Goal: Task Accomplishment & Management: Manage account settings

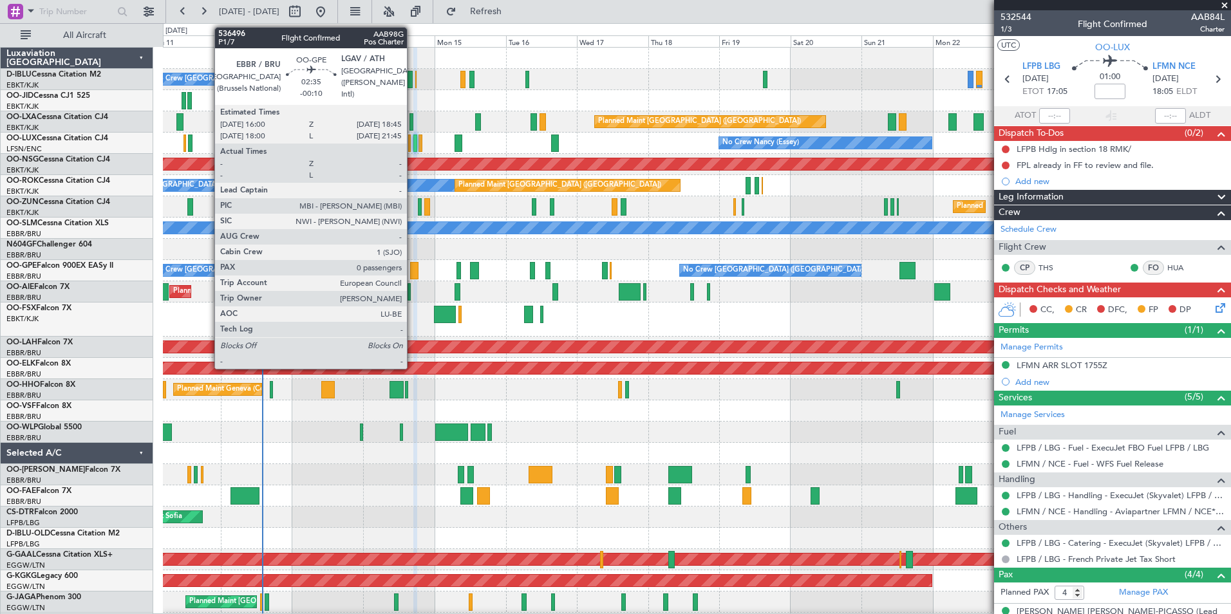
click at [413, 274] on div at bounding box center [414, 270] width 8 height 17
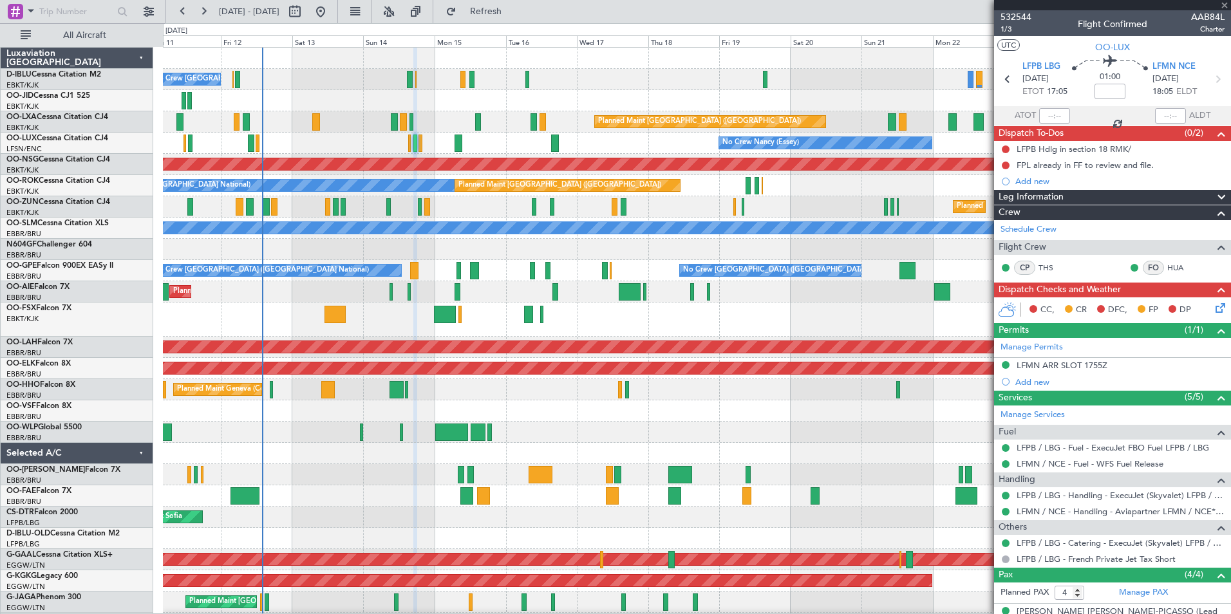
type input "-00:10"
type input "0"
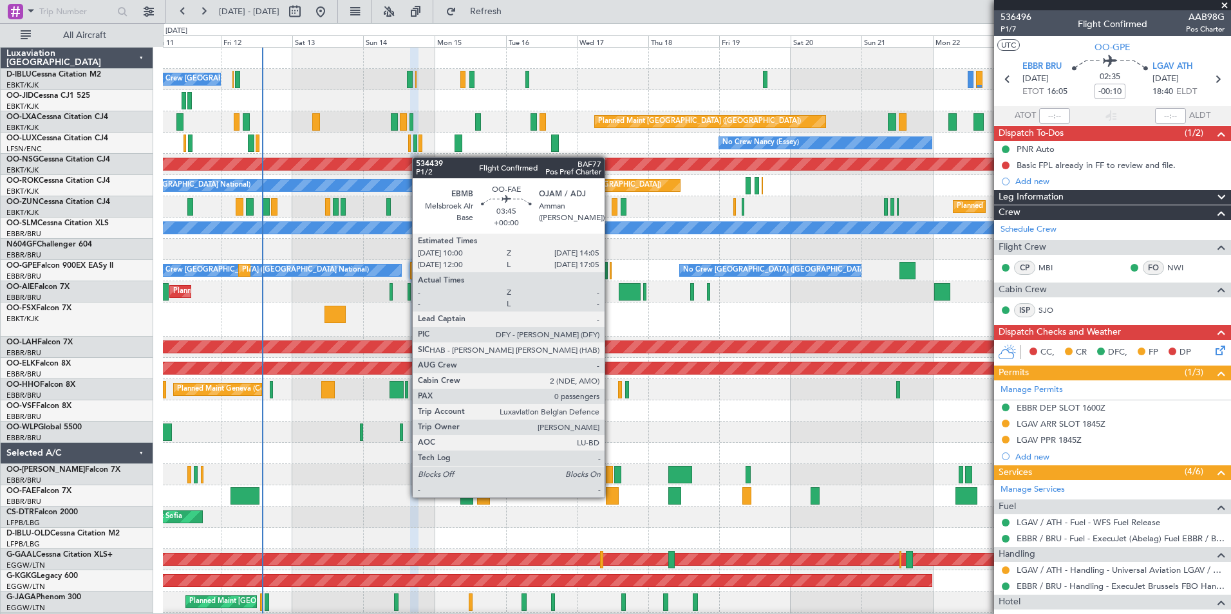
click at [611, 497] on div at bounding box center [612, 496] width 12 height 17
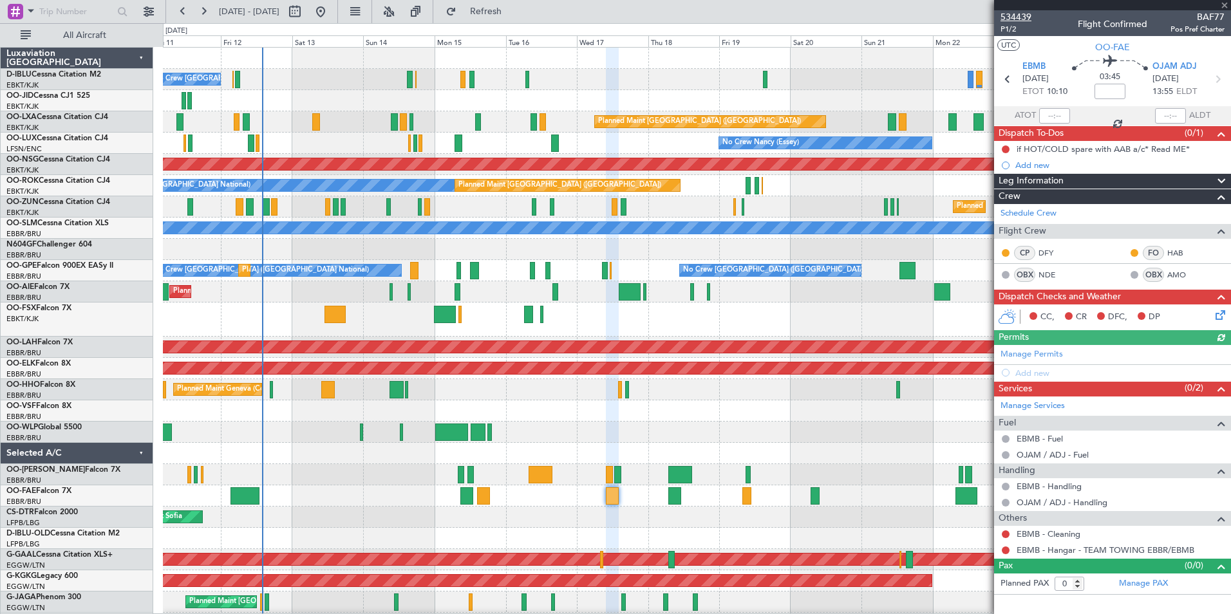
click at [1019, 20] on span "534439" at bounding box center [1016, 17] width 31 height 14
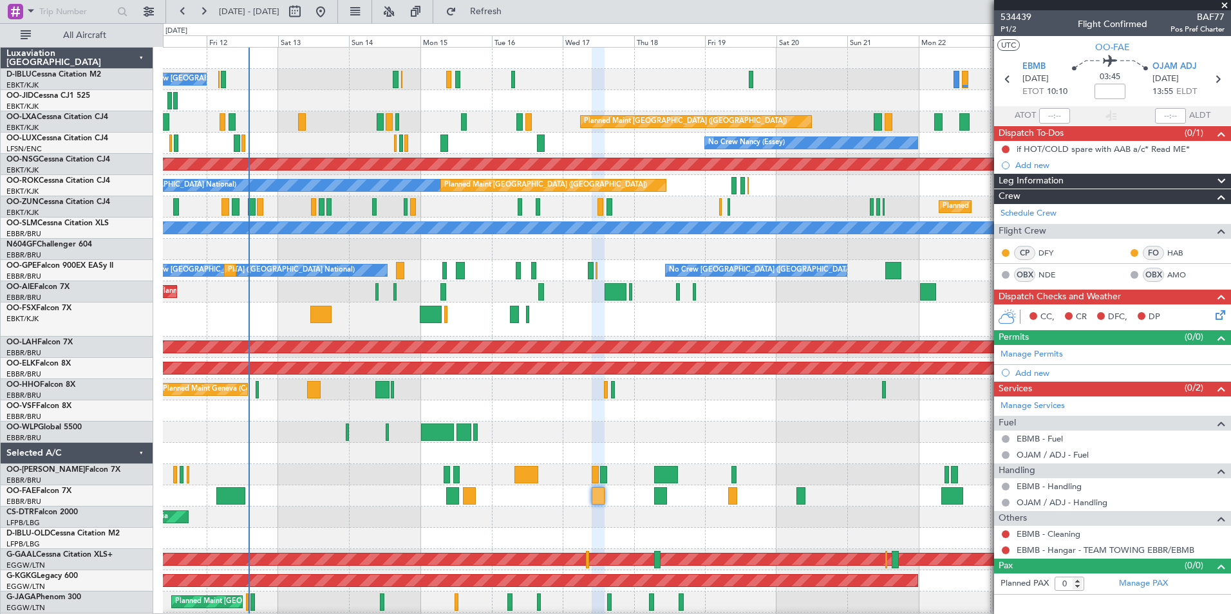
click at [802, 193] on div "A/C Unavailable [GEOGRAPHIC_DATA] ([GEOGRAPHIC_DATA] National) Planned Maint [G…" at bounding box center [697, 185] width 1068 height 21
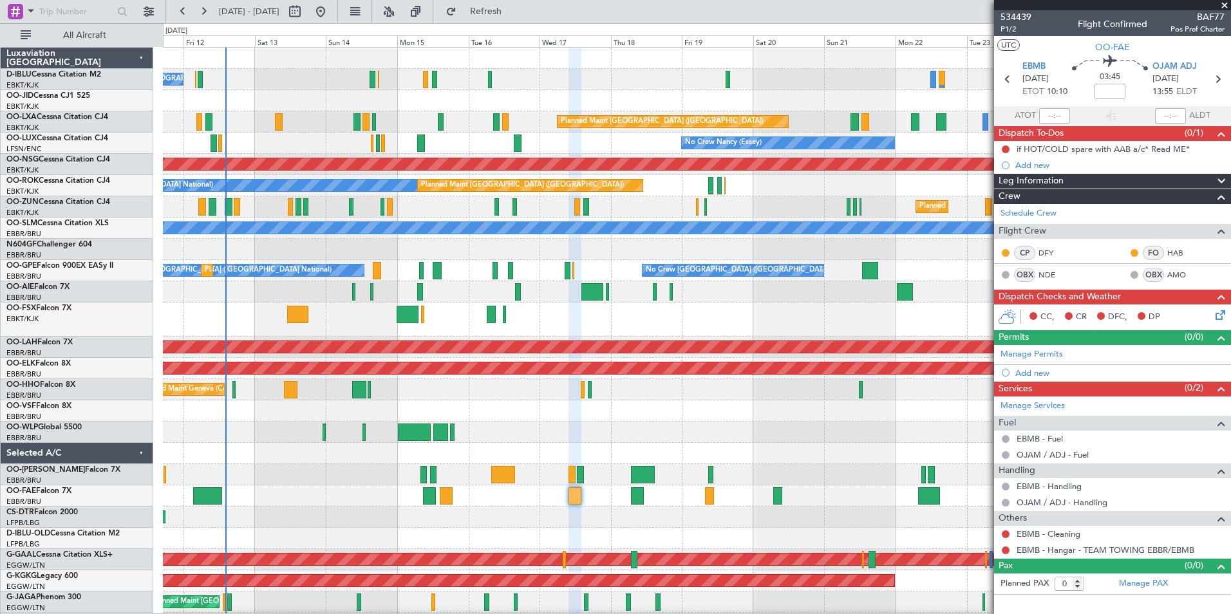
click at [571, 321] on div "Planned Maint Kortrijk-[GEOGRAPHIC_DATA]" at bounding box center [697, 320] width 1068 height 34
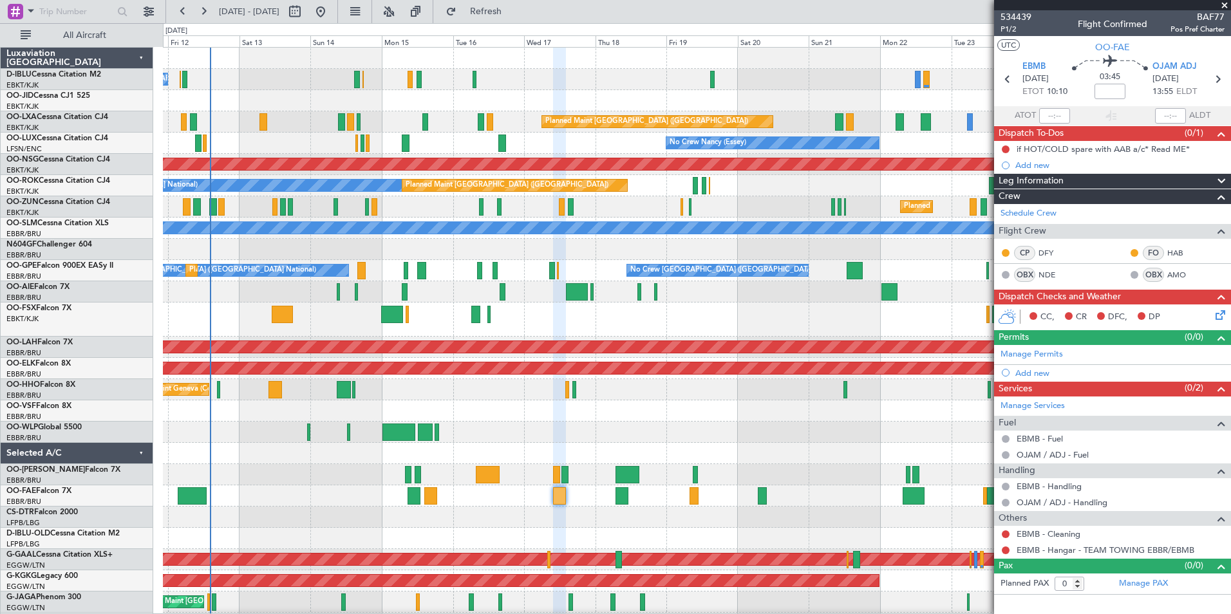
click at [555, 321] on div "Planned Maint Kortrijk-[GEOGRAPHIC_DATA]" at bounding box center [697, 320] width 1068 height 34
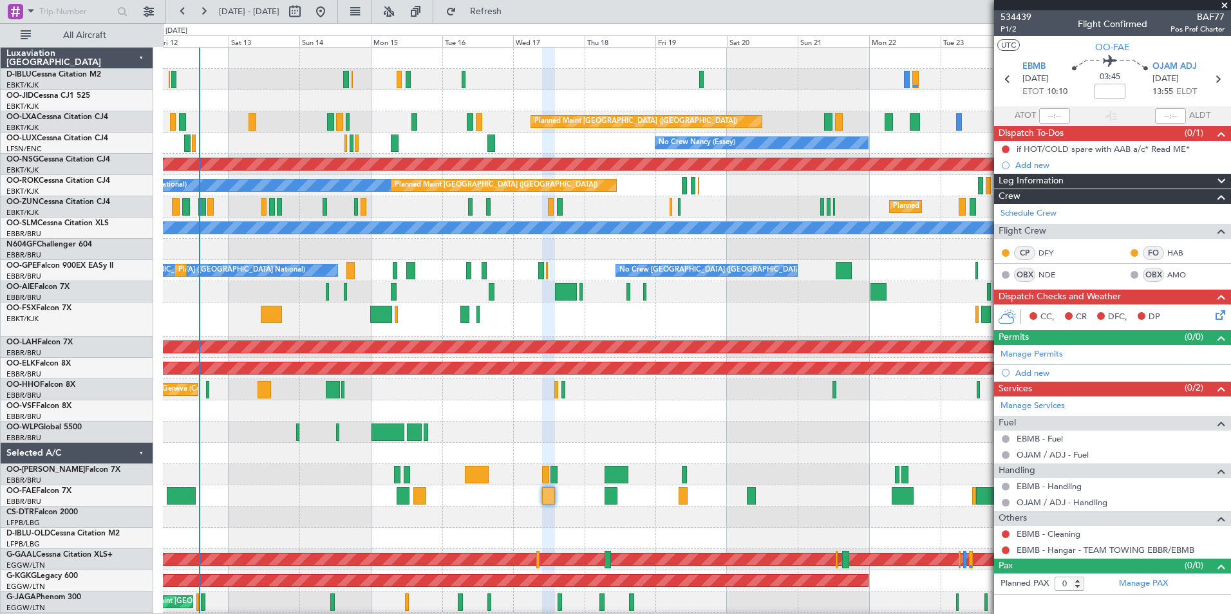
click at [669, 406] on div at bounding box center [697, 411] width 1068 height 21
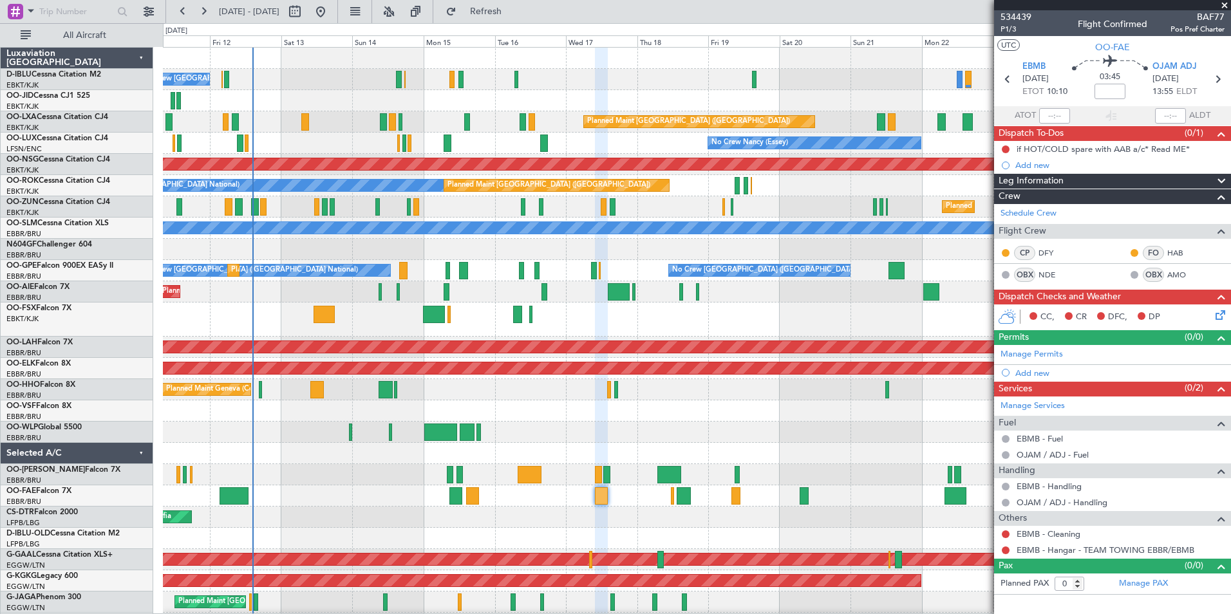
click at [562, 404] on div "No Crew Brussels (Brussels National) A/C Unavailable Brussels (Brussels Nationa…" at bounding box center [697, 501] width 1068 height 906
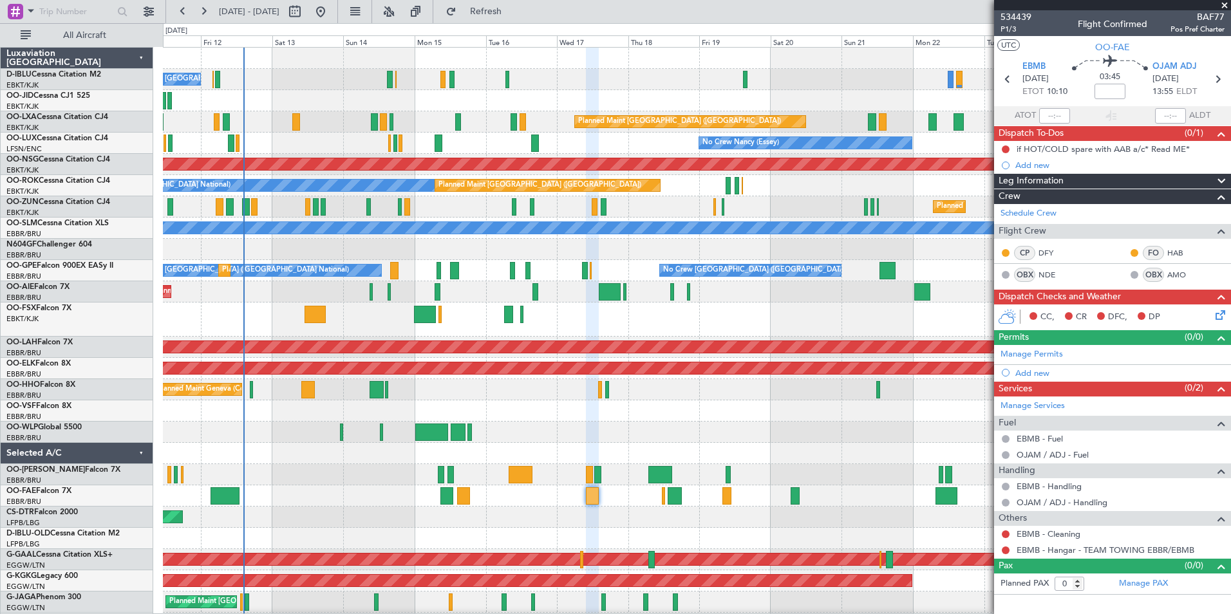
click at [550, 278] on div "No Crew Brussels (Brussels National) No Crew Brussels (Brussels National) No Cr…" at bounding box center [697, 270] width 1068 height 21
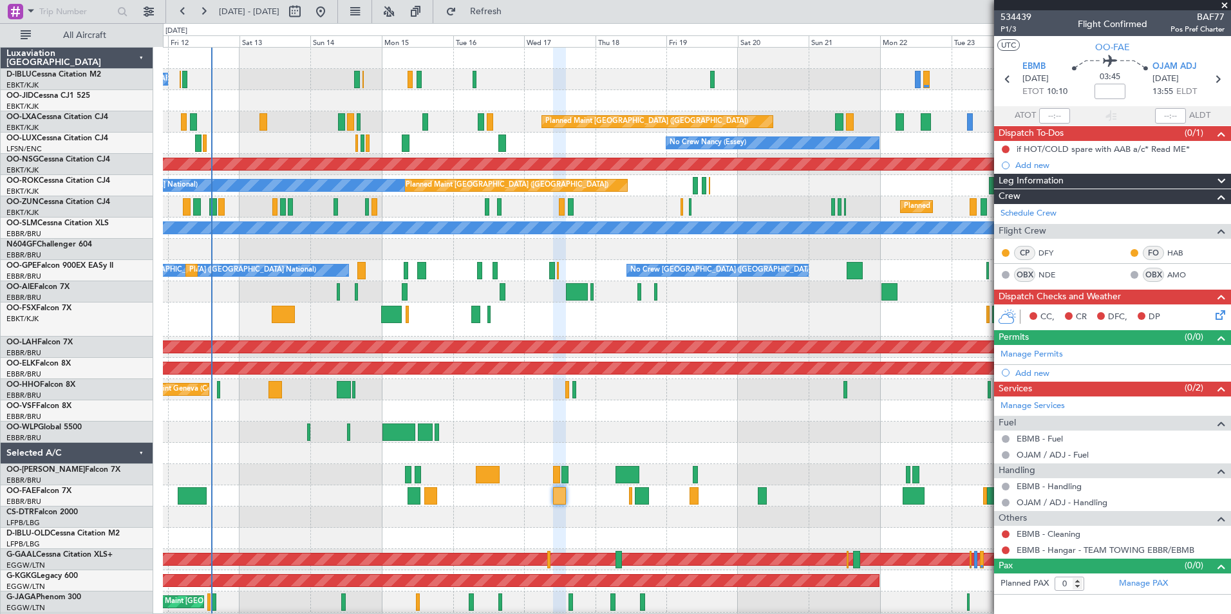
click at [415, 403] on div "No Crew Brussels (Brussels National) A/C Unavailable Brussels (Brussels Nationa…" at bounding box center [697, 490] width 1068 height 884
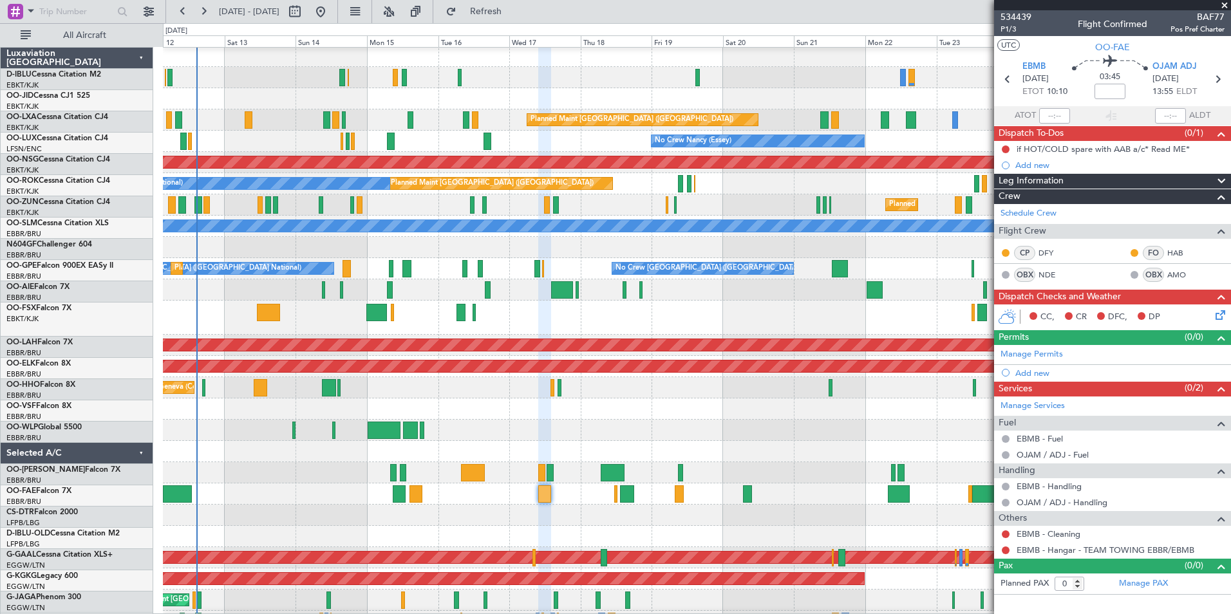
scroll to position [2, 0]
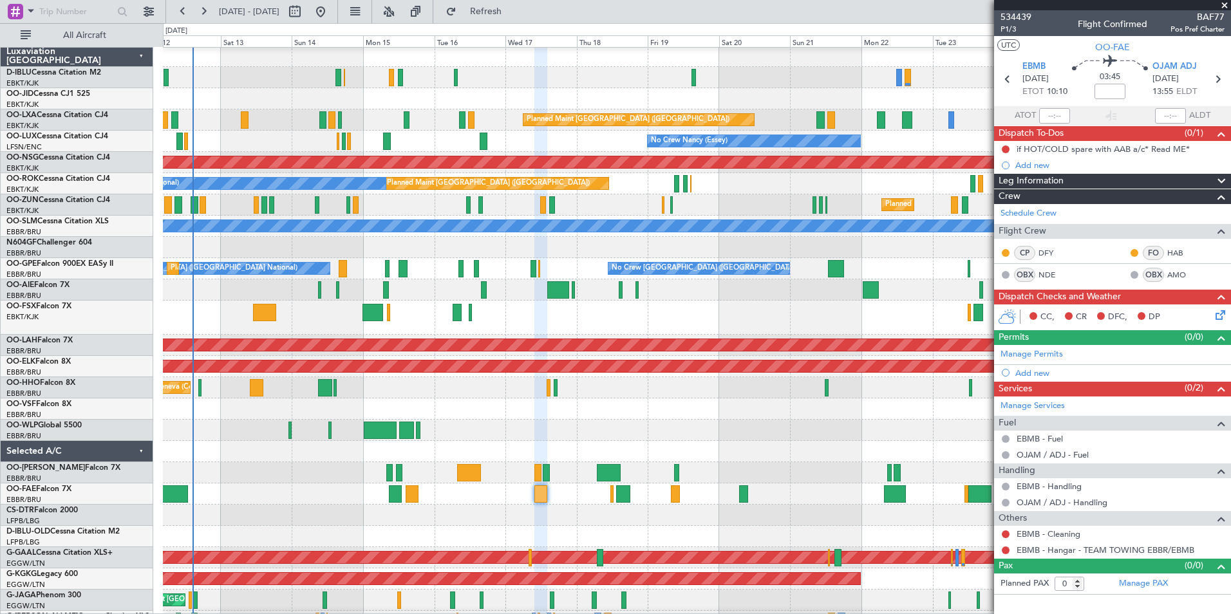
click at [312, 330] on div "Planned Maint Kortrijk-[GEOGRAPHIC_DATA]" at bounding box center [697, 318] width 1068 height 34
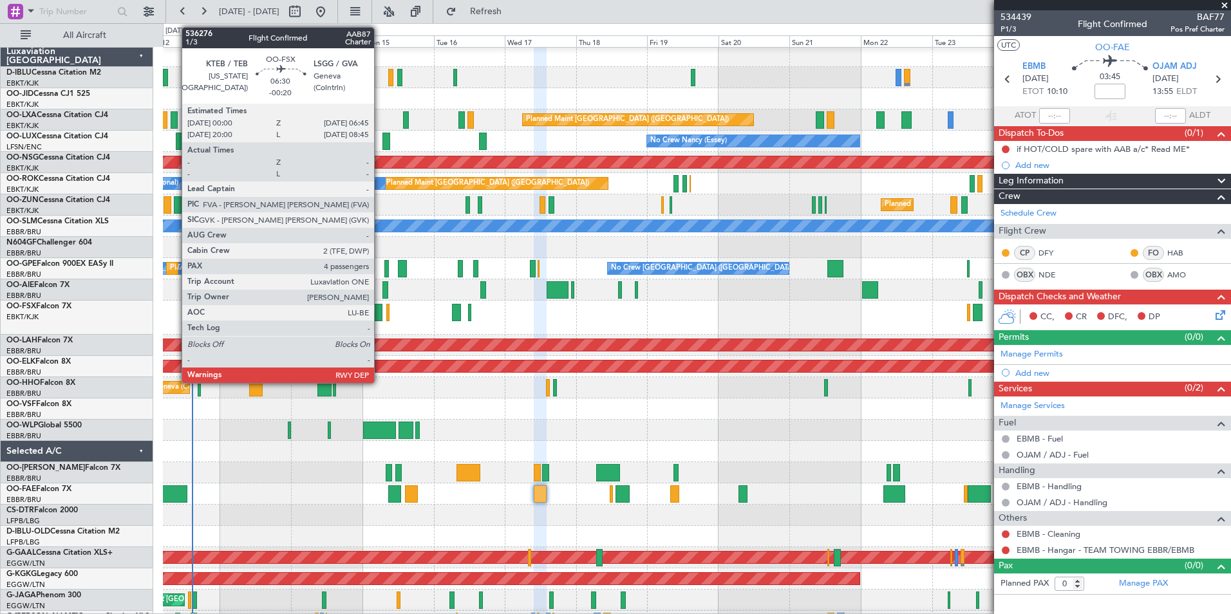
click at [379, 314] on div at bounding box center [372, 312] width 21 height 17
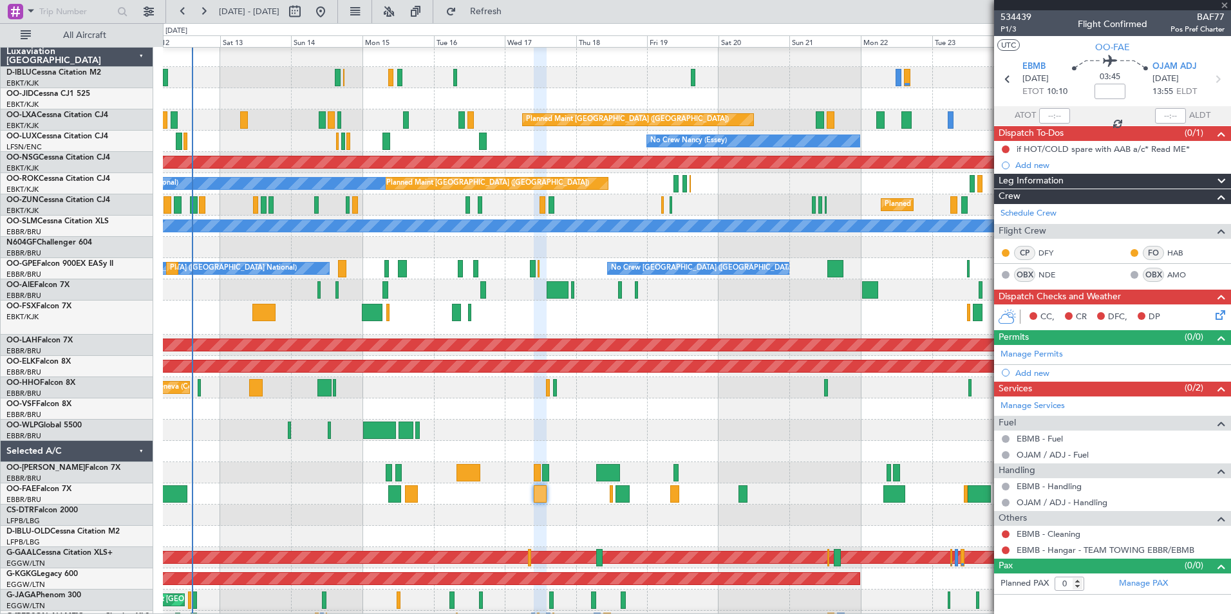
click at [379, 315] on div at bounding box center [372, 312] width 21 height 17
type input "-00:20"
type input "4"
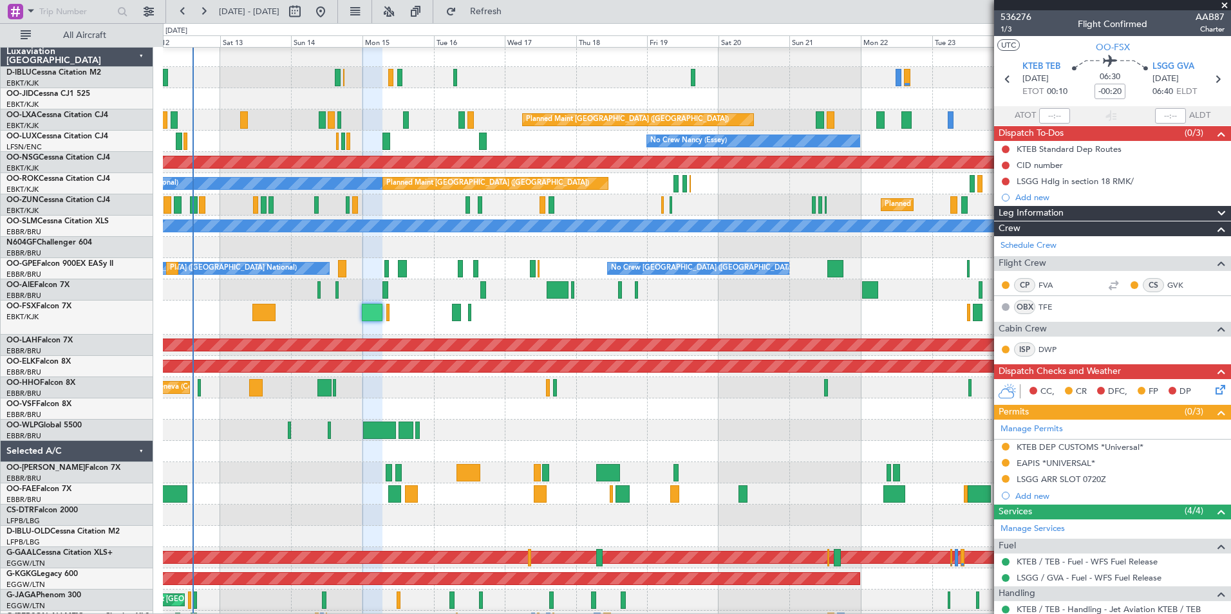
click at [550, 390] on div "Planned Maint Geneva (Cointrin) AOG Maint New York (Teterboro)" at bounding box center [697, 387] width 1068 height 21
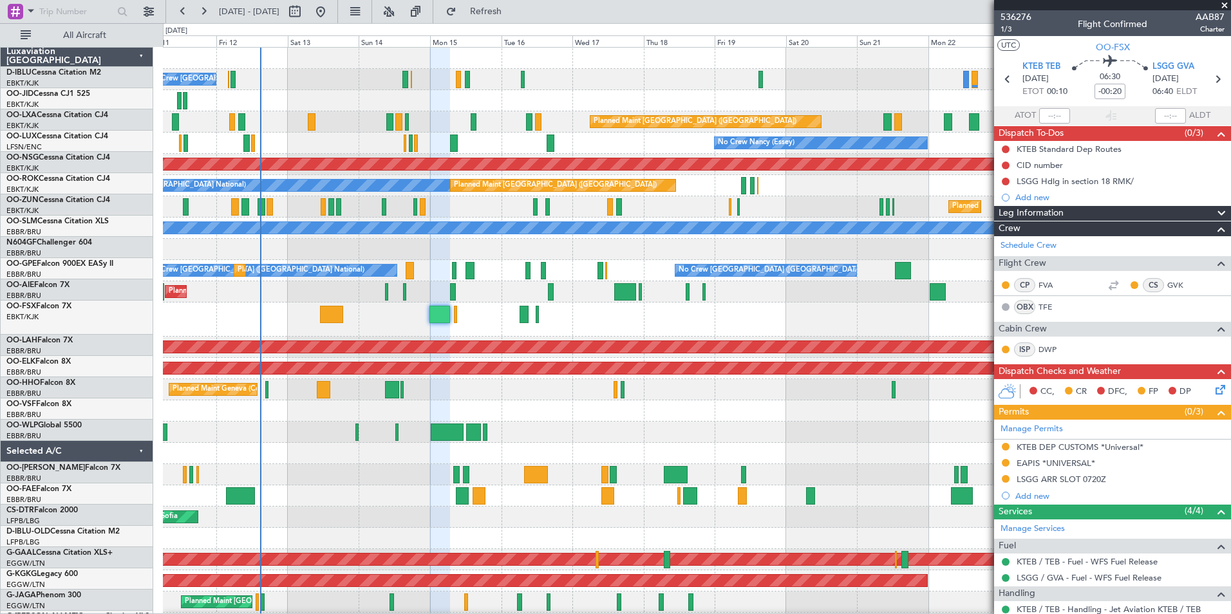
scroll to position [0, 0]
click at [563, 402] on div at bounding box center [697, 411] width 1068 height 21
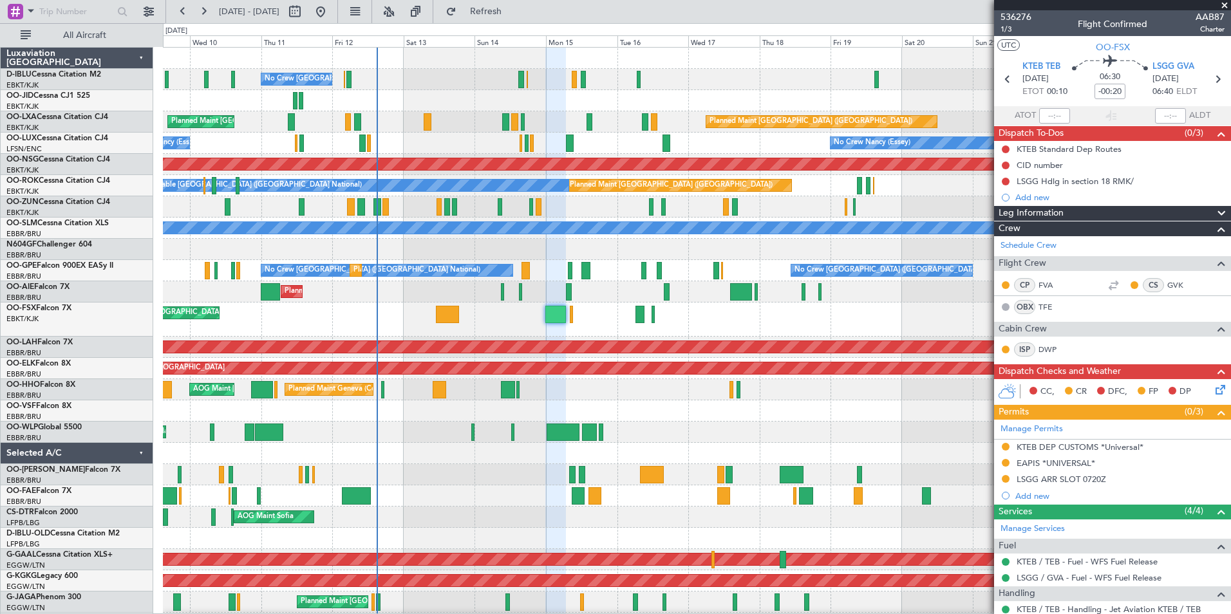
click at [661, 334] on div "Planned Maint Kortrijk-[GEOGRAPHIC_DATA]" at bounding box center [697, 320] width 1068 height 34
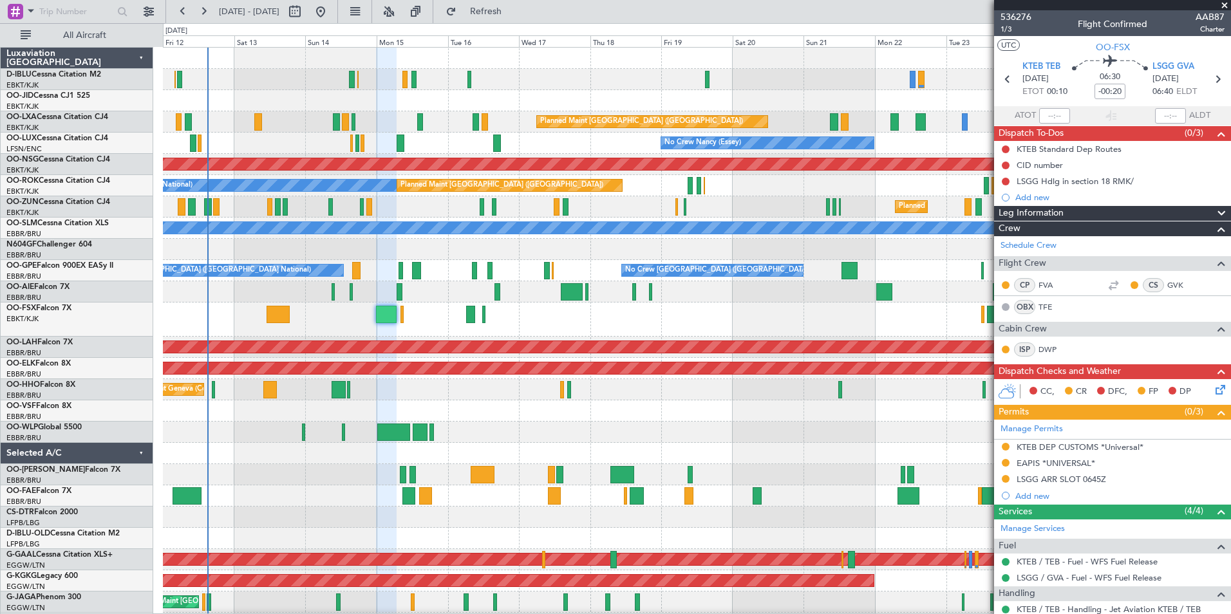
click at [455, 325] on div "Planned Maint Kortrijk-[GEOGRAPHIC_DATA]" at bounding box center [697, 320] width 1068 height 34
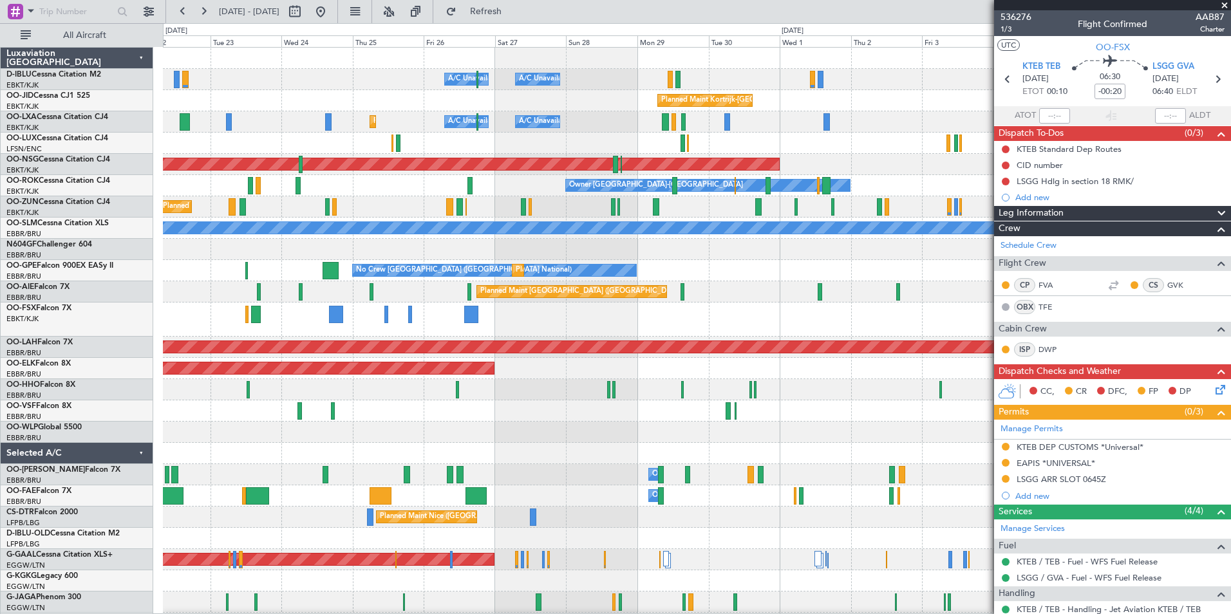
click at [327, 311] on div "A/C Unavailable Brussels (Brussels National) A/C Unavailable Kortrijk-Wevelgem …" at bounding box center [697, 479] width 1068 height 863
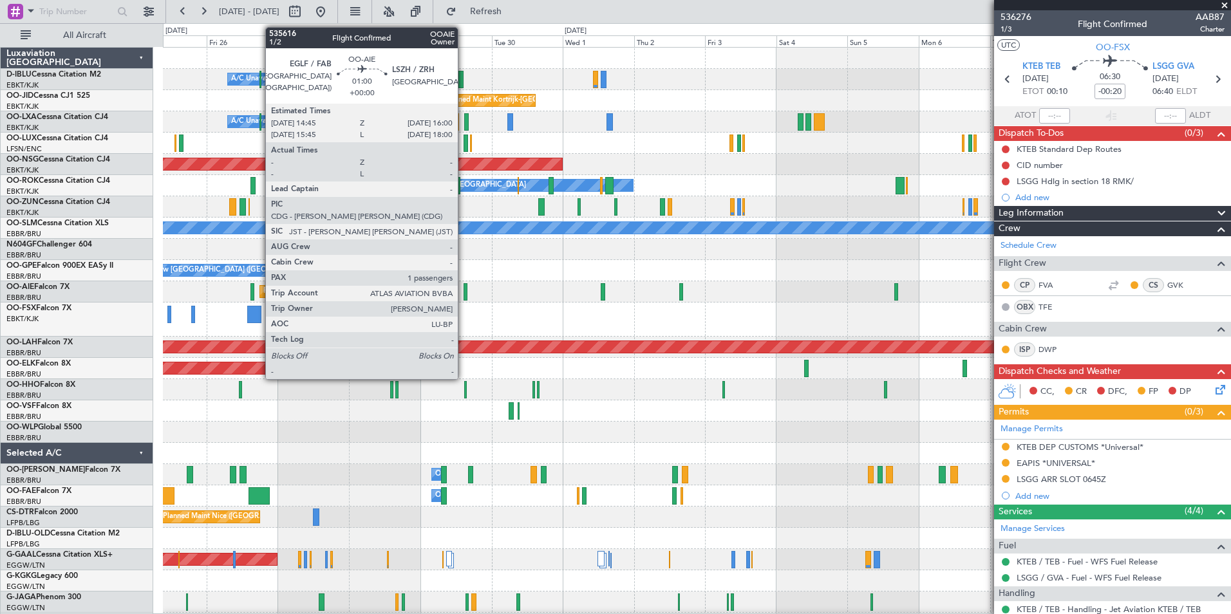
click at [464, 296] on div at bounding box center [466, 291] width 4 height 17
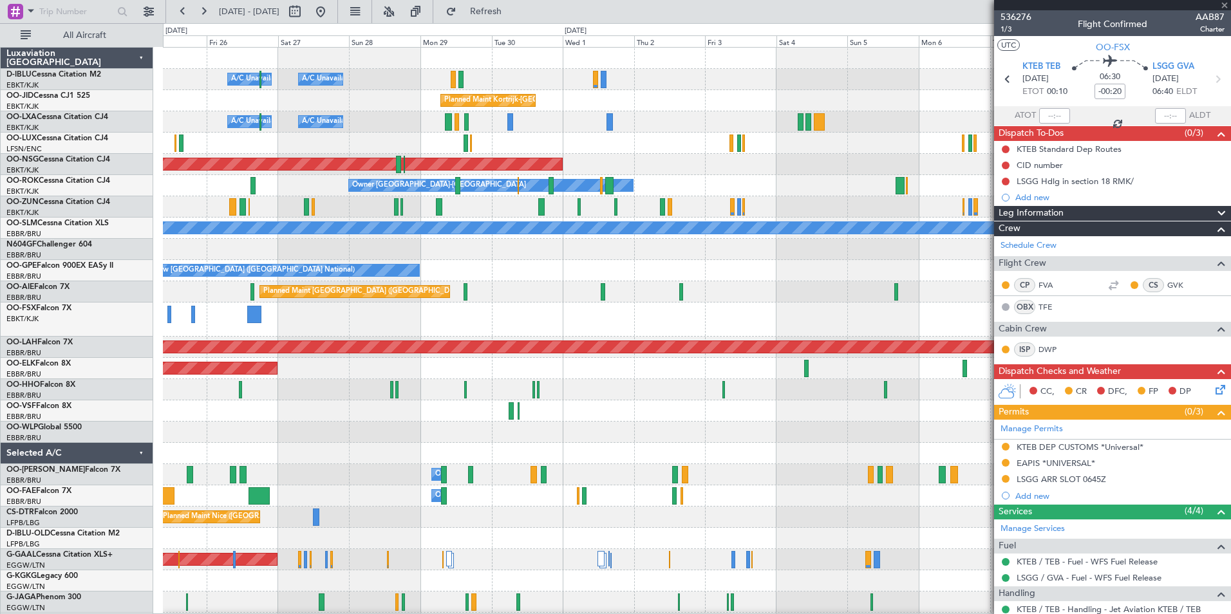
type input "1"
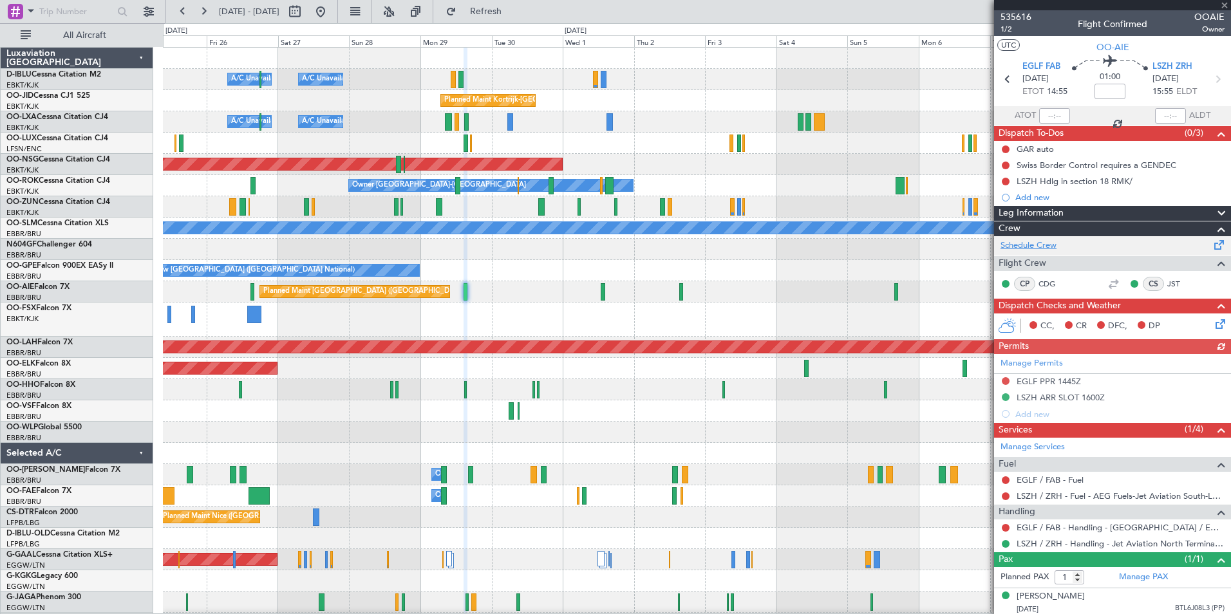
click at [1019, 249] on link "Schedule Crew" at bounding box center [1029, 246] width 56 height 13
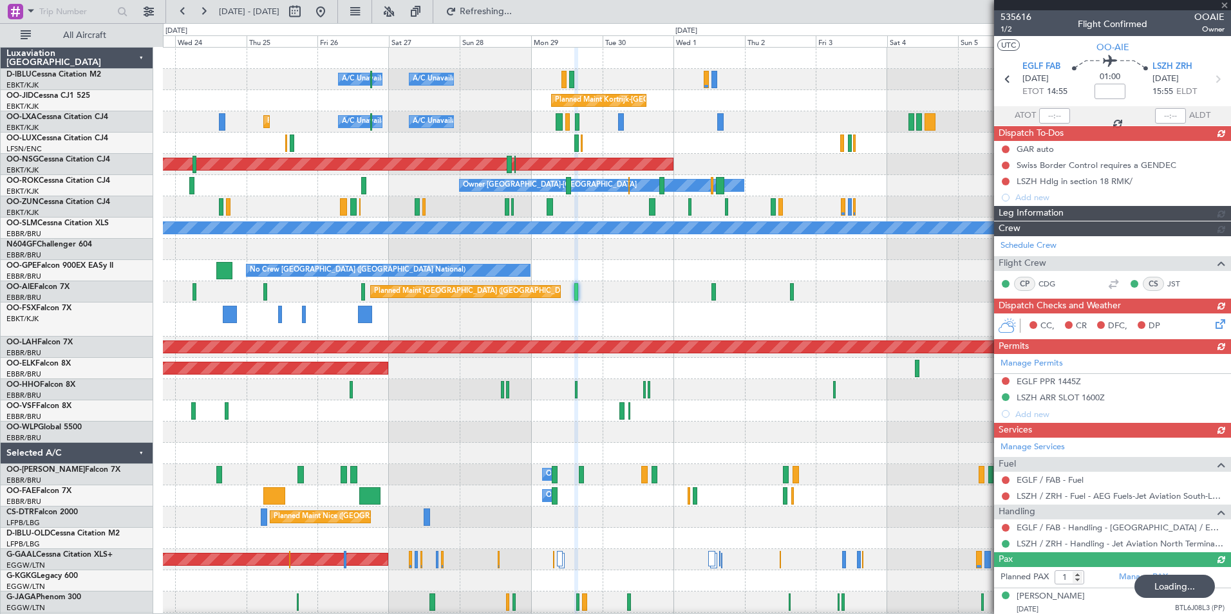
click at [772, 455] on div "A/C Unavailable Brussels (Brussels National) A/C Unavailable Kortrijk-Wevelgem …" at bounding box center [697, 458] width 1068 height 821
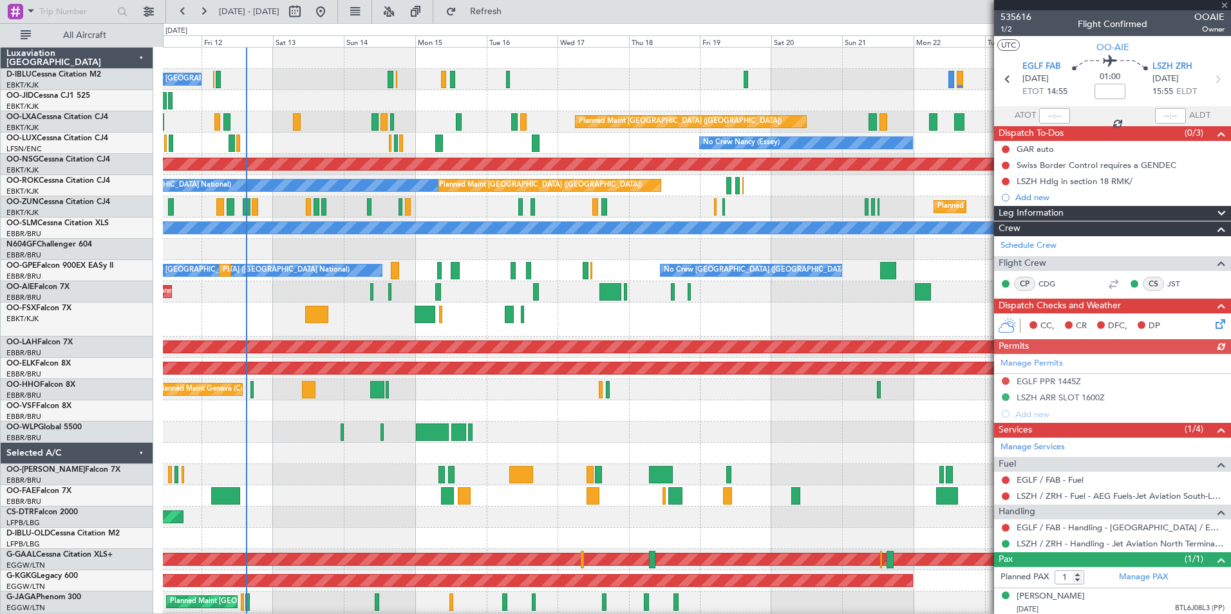
click at [833, 459] on div "A/C Unavailable Brussels (Brussels National) No Crew Brussels (Brussels Nationa…" at bounding box center [697, 458] width 1068 height 821
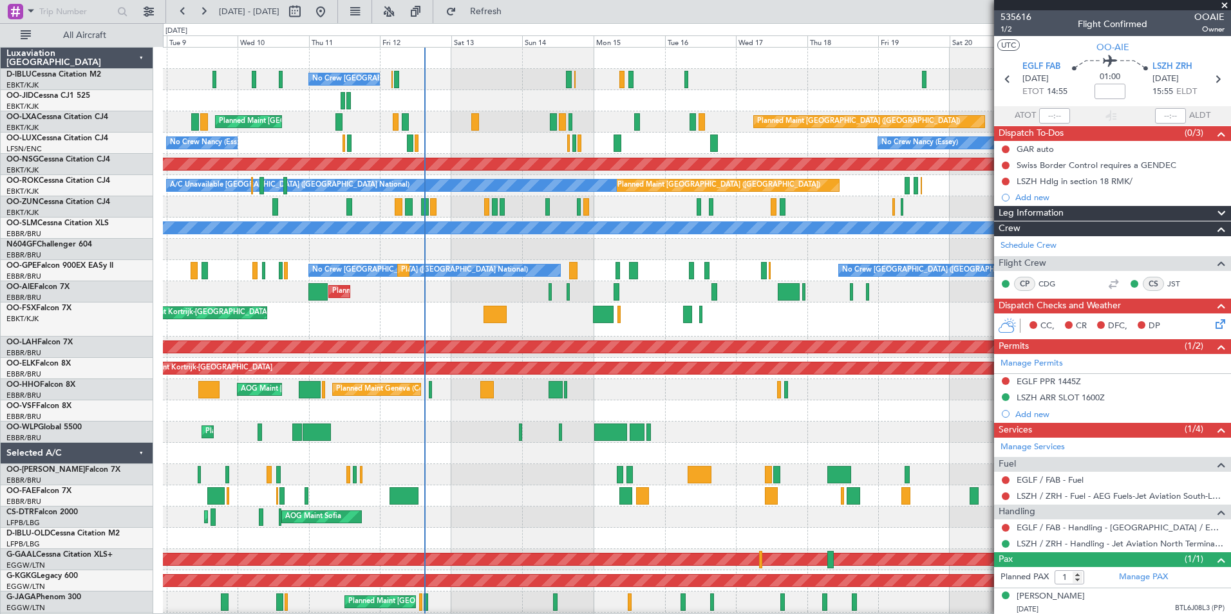
click at [766, 435] on div "No Crew Brussels (Brussels National) A/C Unavailable Brussels (Brussels Nationa…" at bounding box center [697, 458] width 1068 height 821
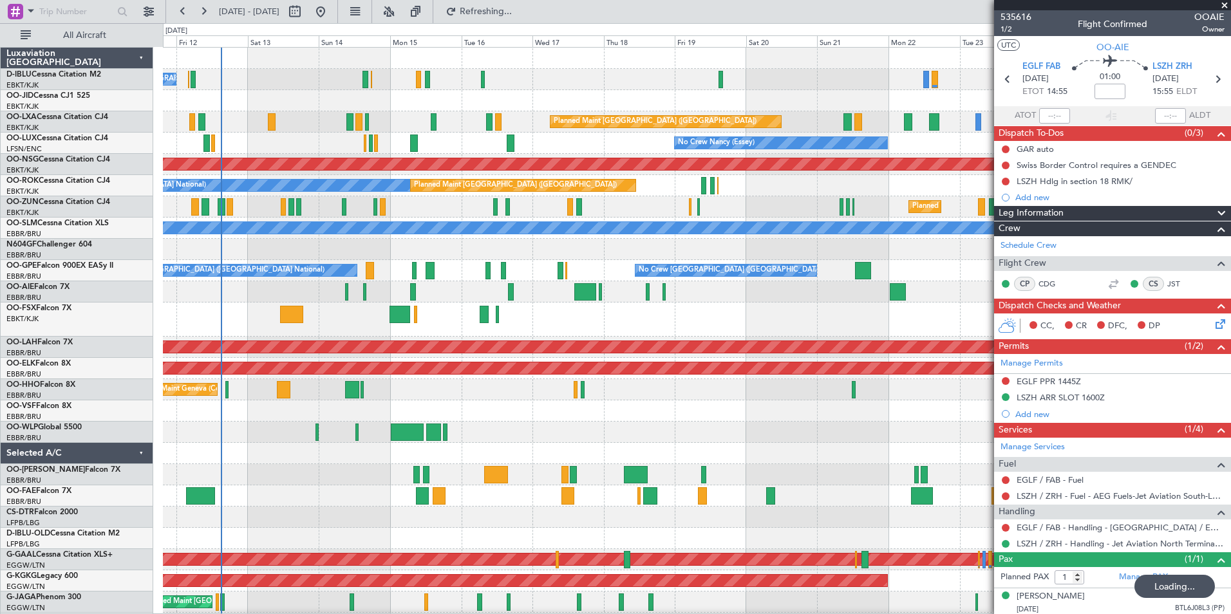
click at [488, 468] on div "No Crew Brussels (Brussels National) A/C Unavailable Brussels (Brussels Nationa…" at bounding box center [697, 501] width 1068 height 906
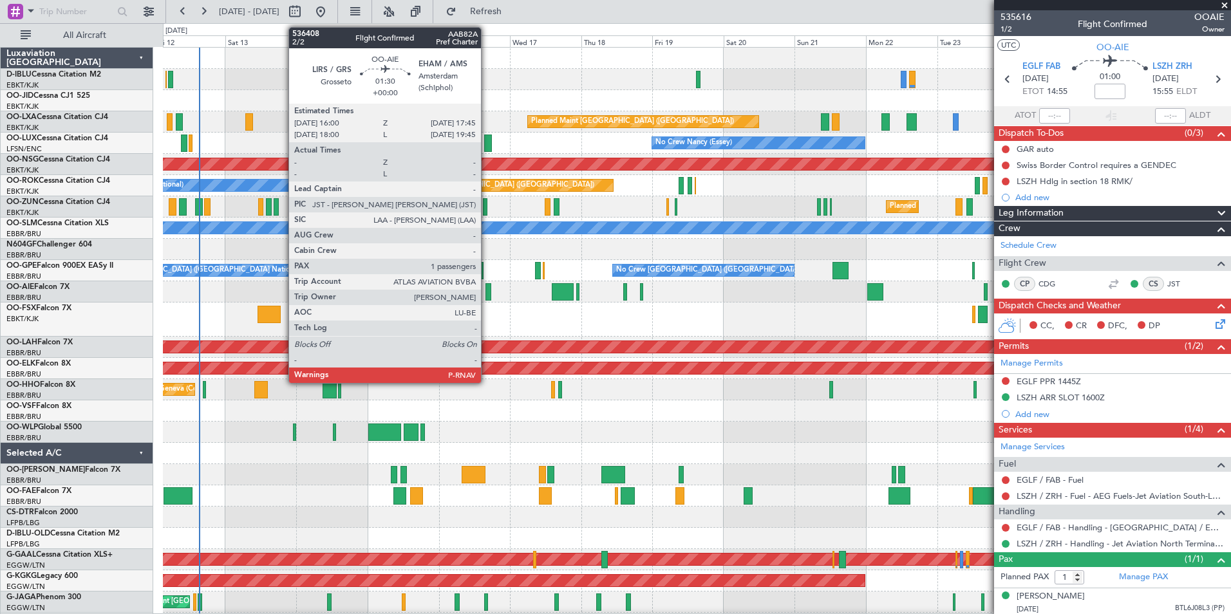
click at [487, 290] on div at bounding box center [489, 291] width 6 height 17
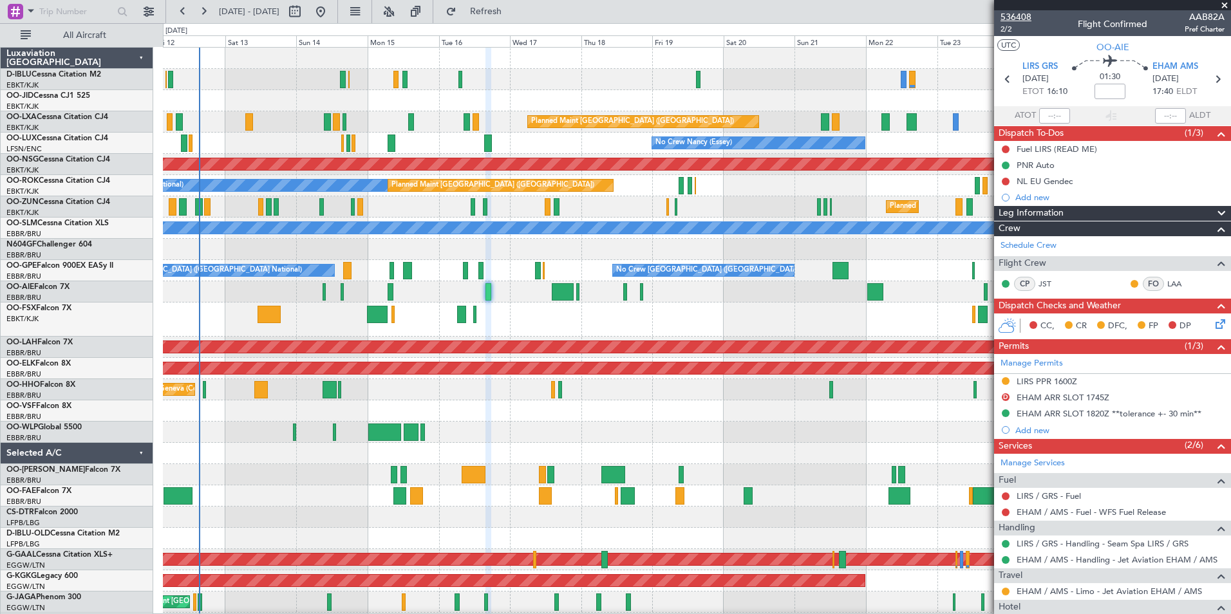
click at [1023, 17] on span "536408" at bounding box center [1016, 17] width 31 height 14
click at [1024, 17] on span "536408" at bounding box center [1016, 17] width 31 height 14
click at [1043, 242] on link "Schedule Crew" at bounding box center [1029, 246] width 56 height 13
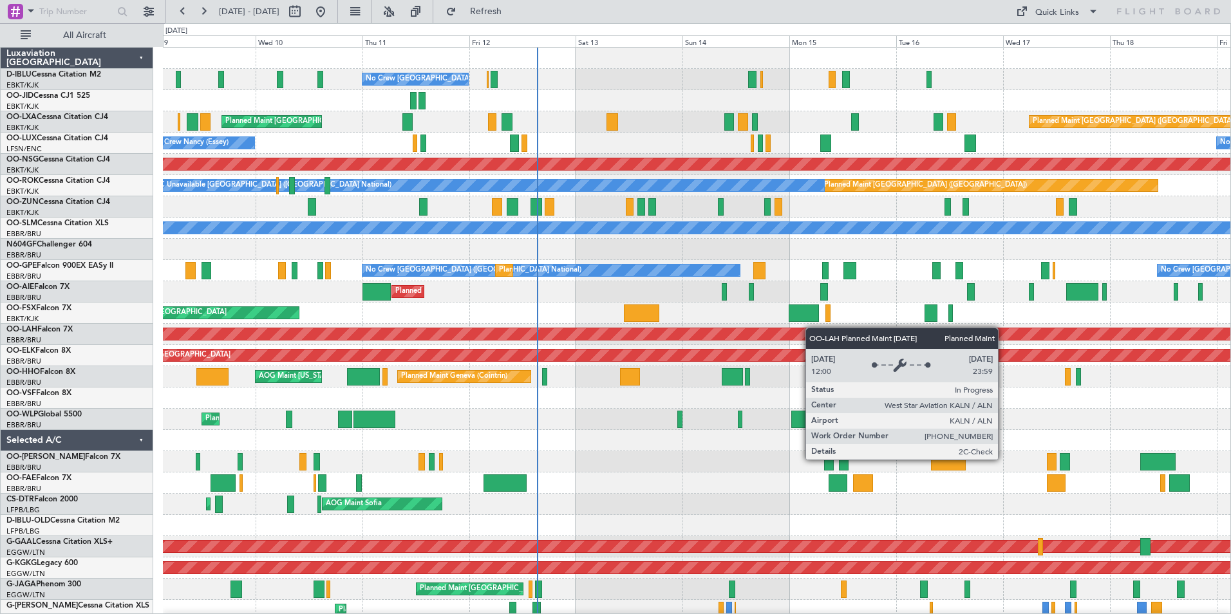
click at [757, 334] on div "No Crew [GEOGRAPHIC_DATA] ([GEOGRAPHIC_DATA] National) Planned Maint [GEOGRAPHI…" at bounding box center [697, 483] width 1068 height 871
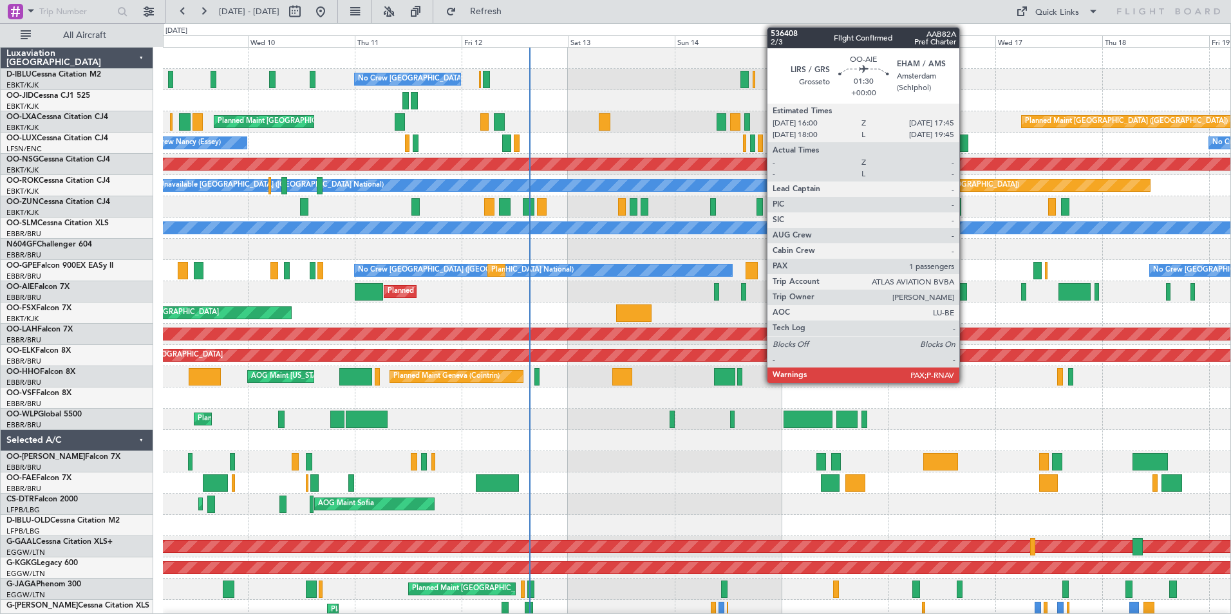
click at [965, 298] on div at bounding box center [964, 291] width 8 height 17
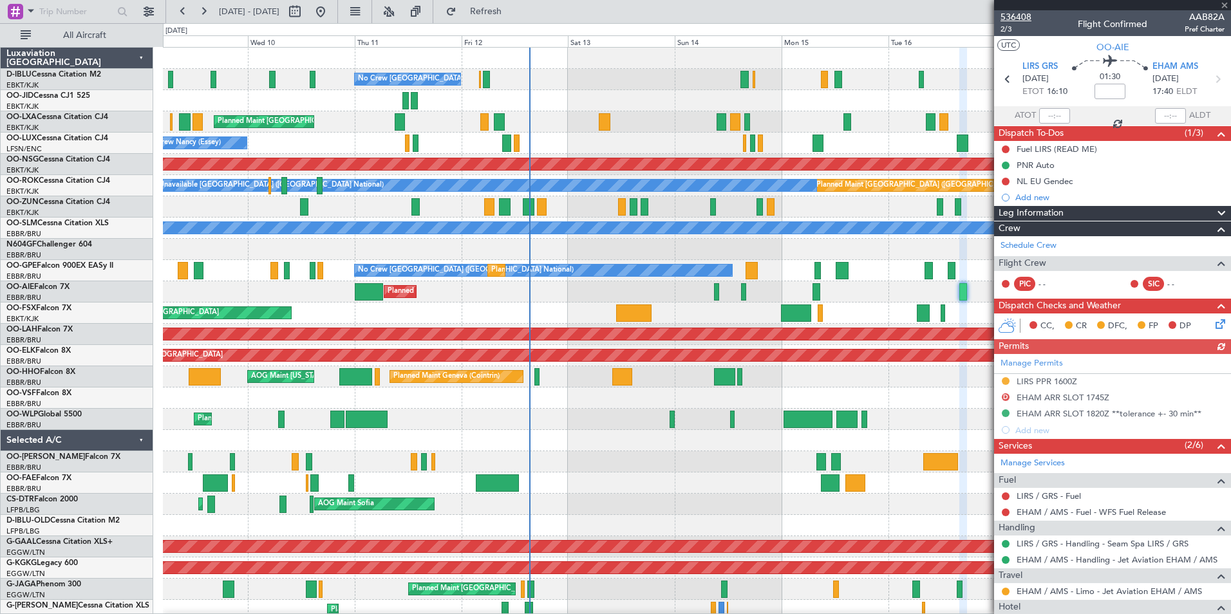
click at [1003, 17] on span "536408" at bounding box center [1016, 17] width 31 height 14
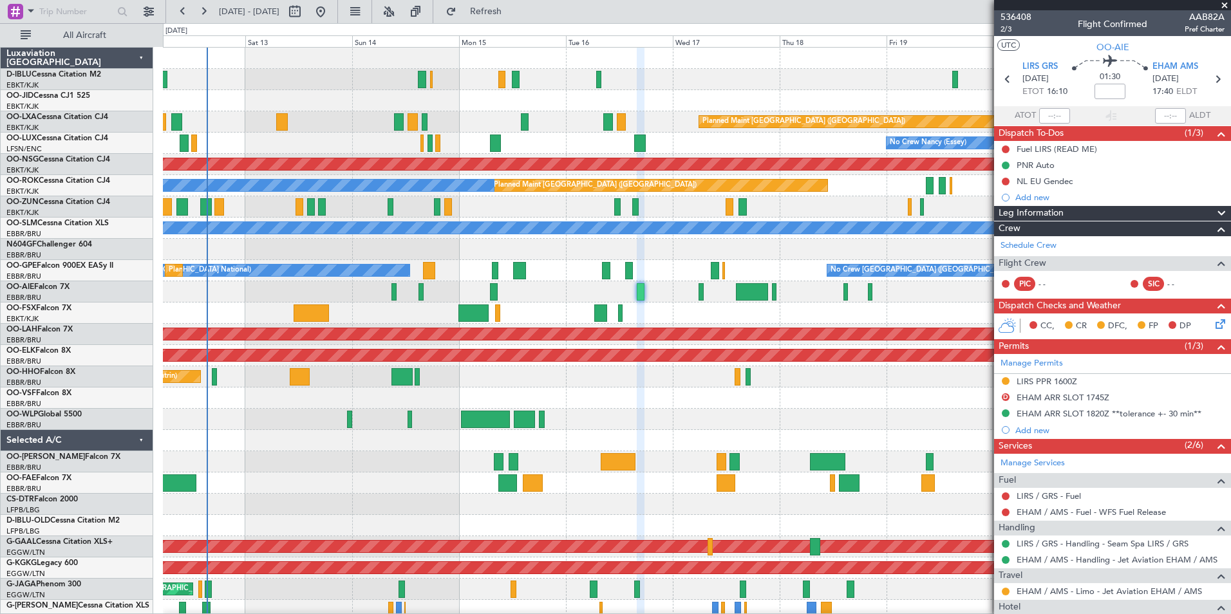
click at [578, 310] on div "No Crew Brussels (Brussels National) Planned Maint Paris (Le Bourget) Planned M…" at bounding box center [697, 494] width 1068 height 893
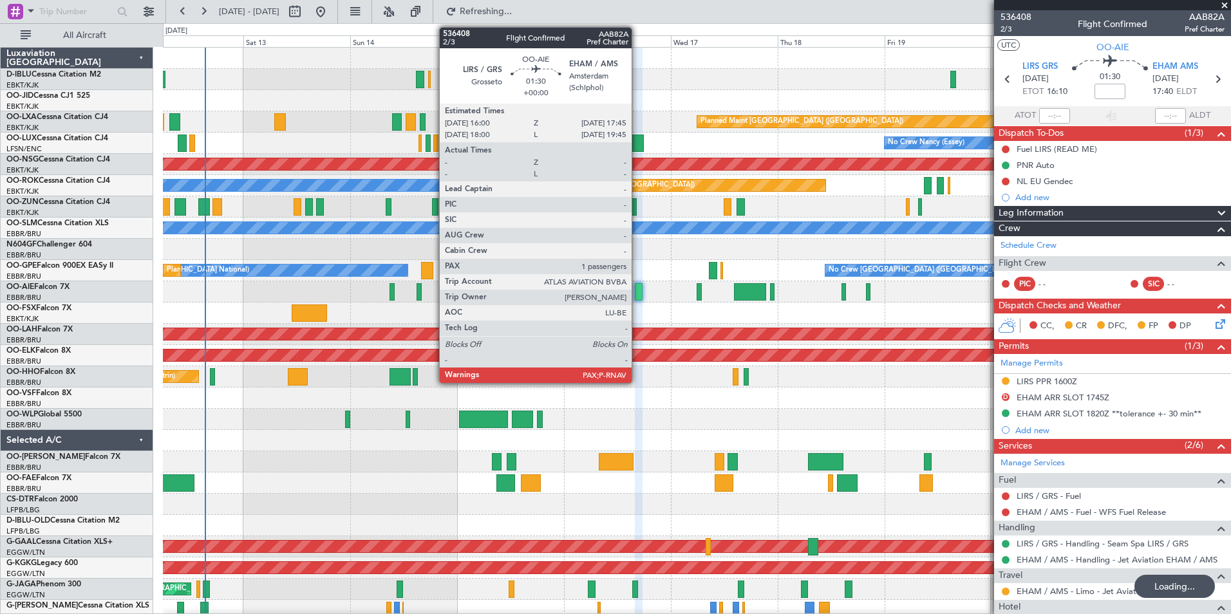
click at [638, 289] on div at bounding box center [639, 291] width 8 height 17
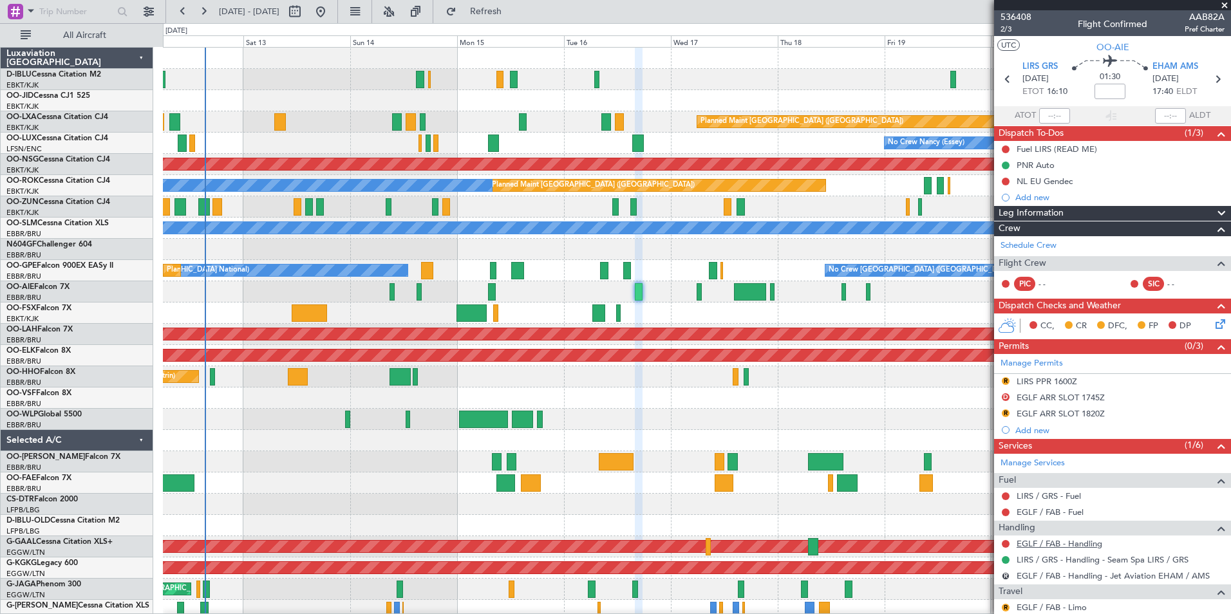
click at [1032, 544] on link "EGLF / FAB - Handling" at bounding box center [1060, 543] width 86 height 11
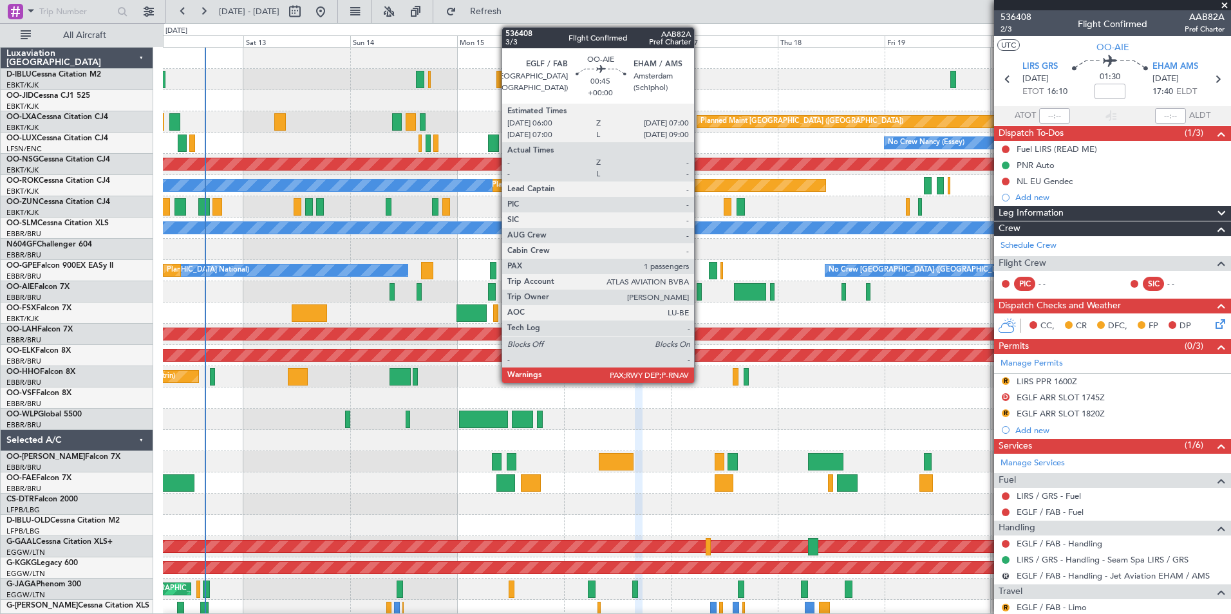
click at [700, 291] on div at bounding box center [699, 291] width 5 height 17
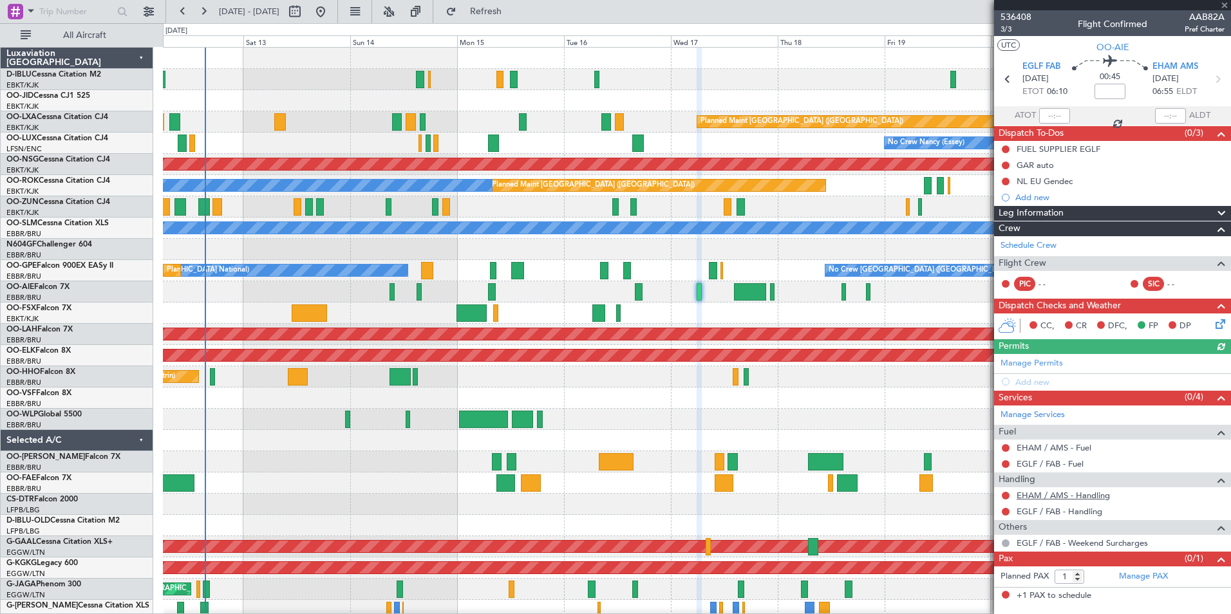
click at [1063, 496] on link "EHAM / AMS - Handling" at bounding box center [1063, 495] width 93 height 11
click at [1041, 514] on link "EGLF / FAB - Handling" at bounding box center [1060, 511] width 86 height 11
click at [1149, 580] on link "Manage PAX" at bounding box center [1143, 577] width 49 height 13
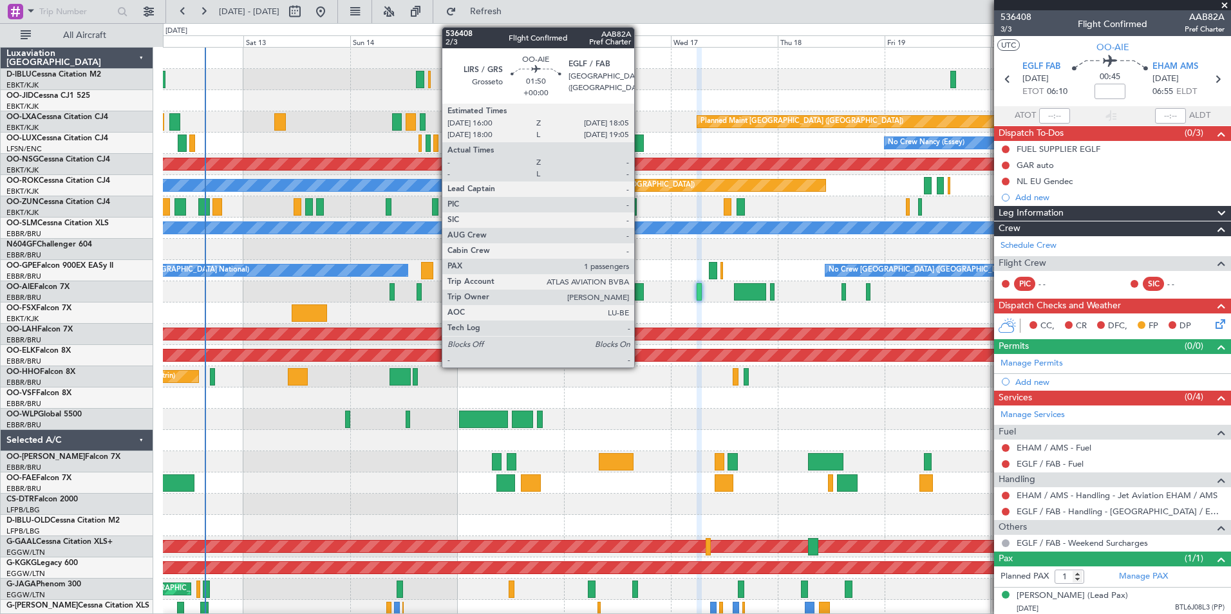
click at [640, 292] on div at bounding box center [640, 291] width 10 height 17
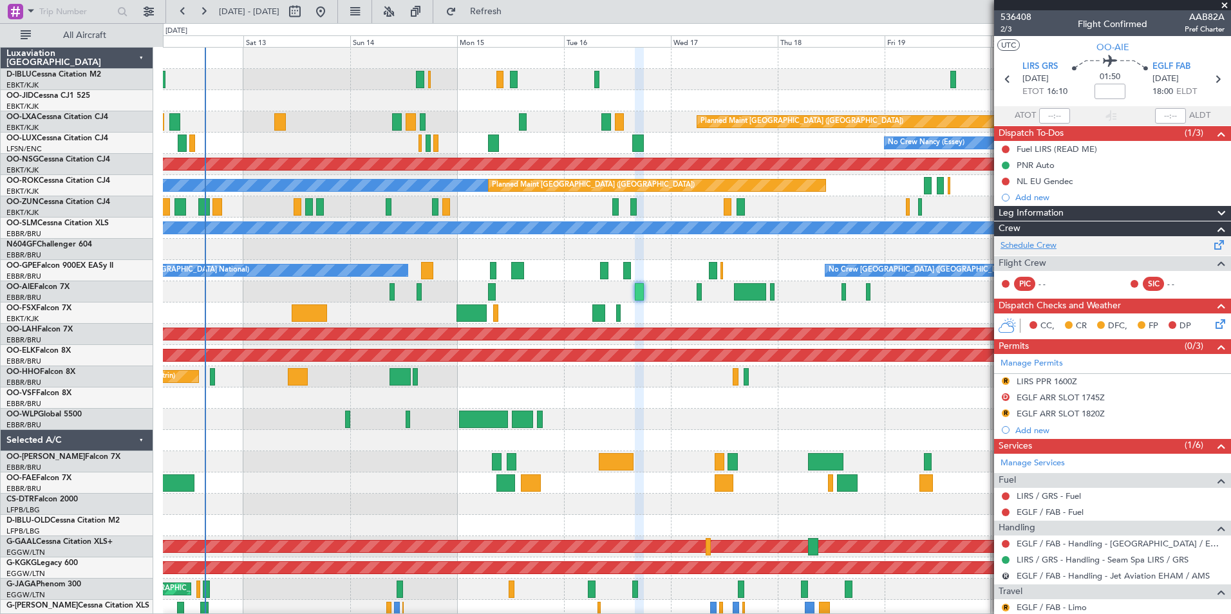
click at [1046, 244] on link "Schedule Crew" at bounding box center [1029, 246] width 56 height 13
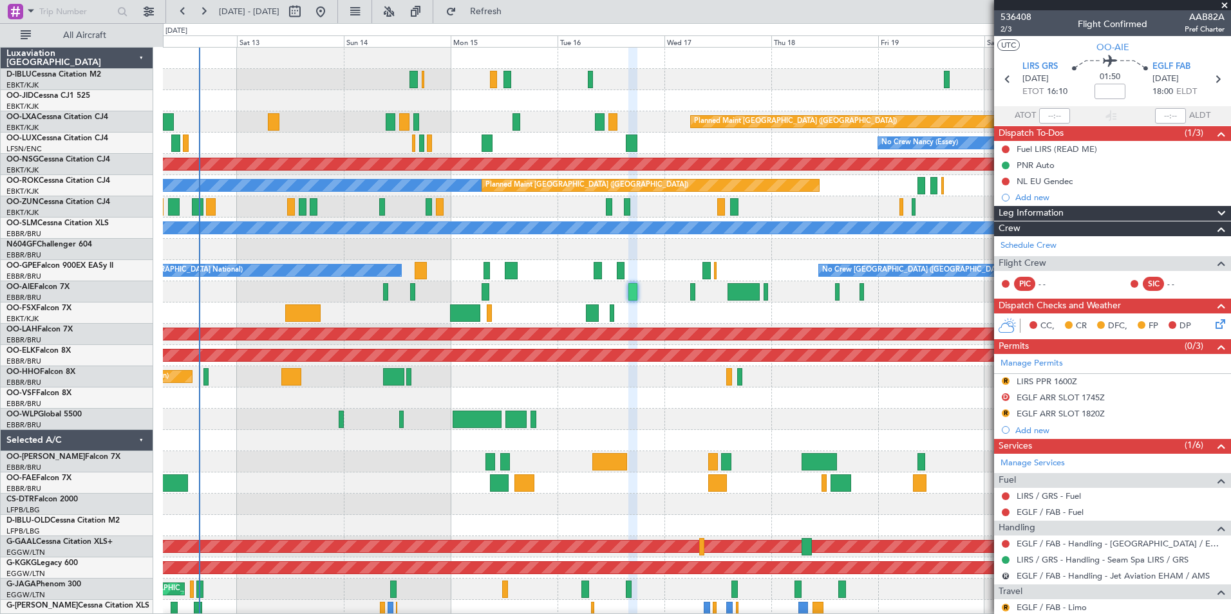
click at [687, 397] on div at bounding box center [697, 398] width 1068 height 21
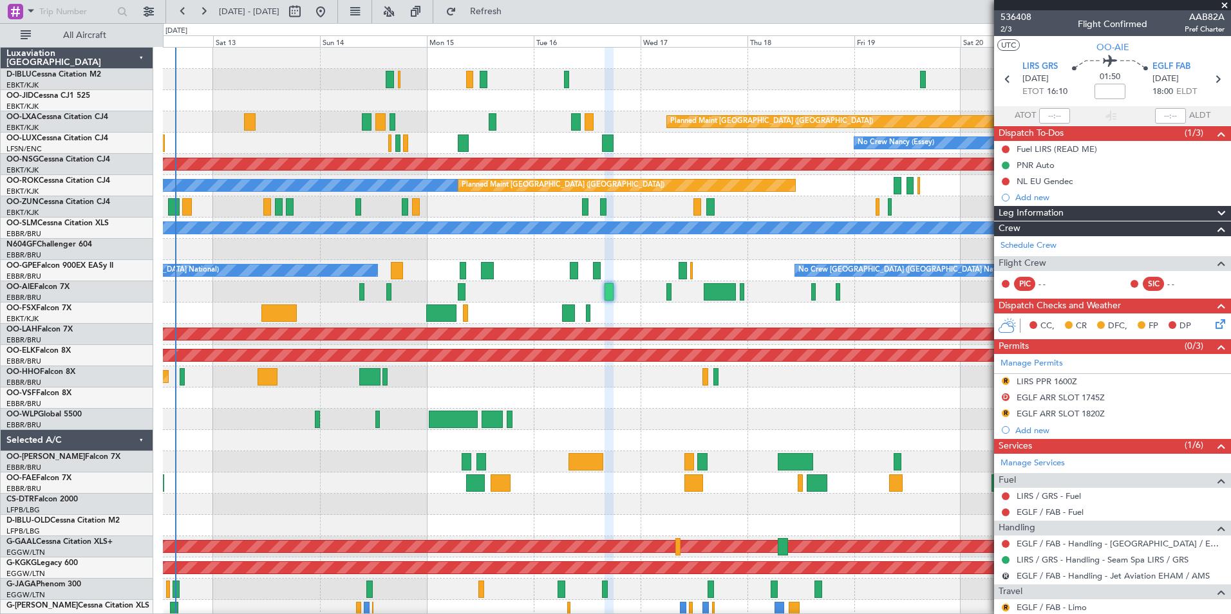
click at [663, 398] on div at bounding box center [697, 398] width 1068 height 21
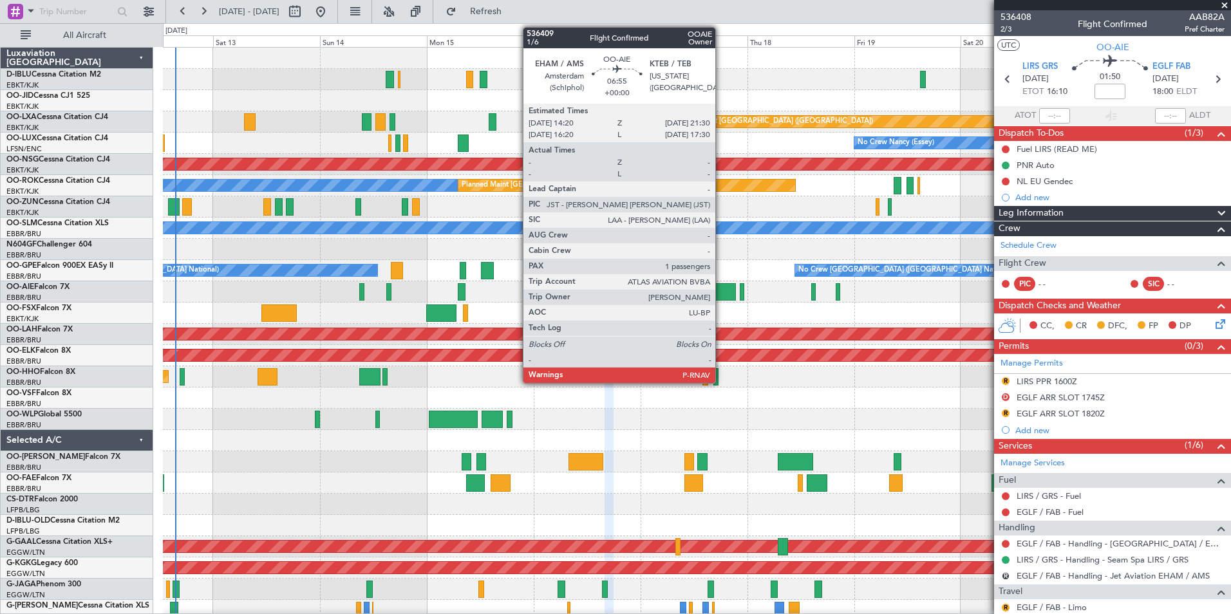
click at [721, 292] on div at bounding box center [720, 291] width 32 height 17
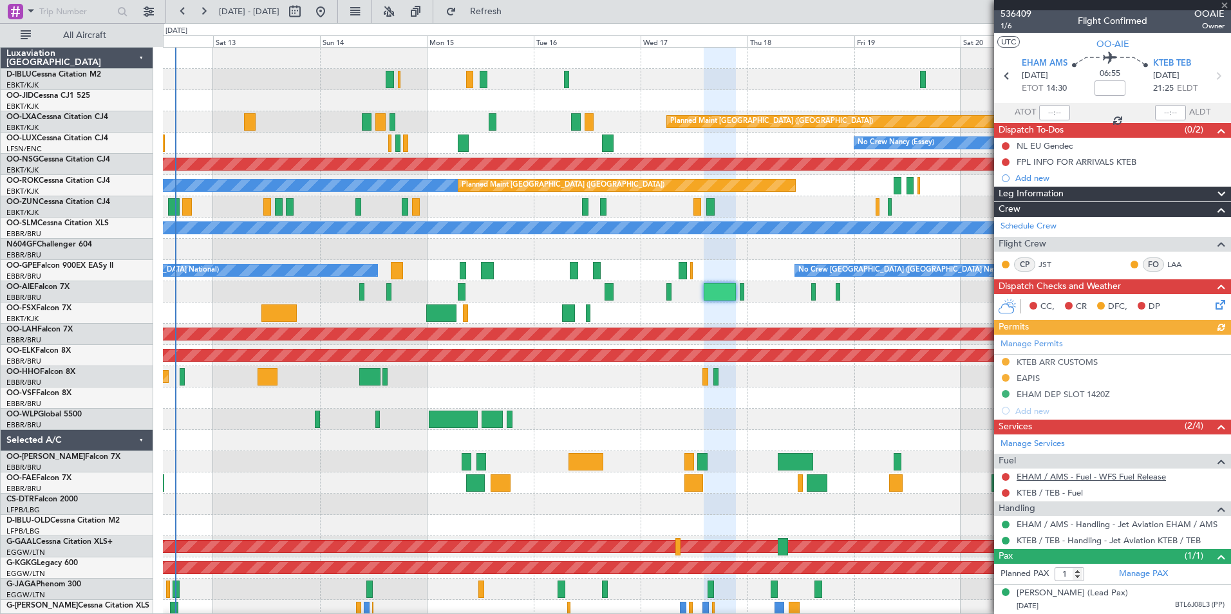
scroll to position [15, 0]
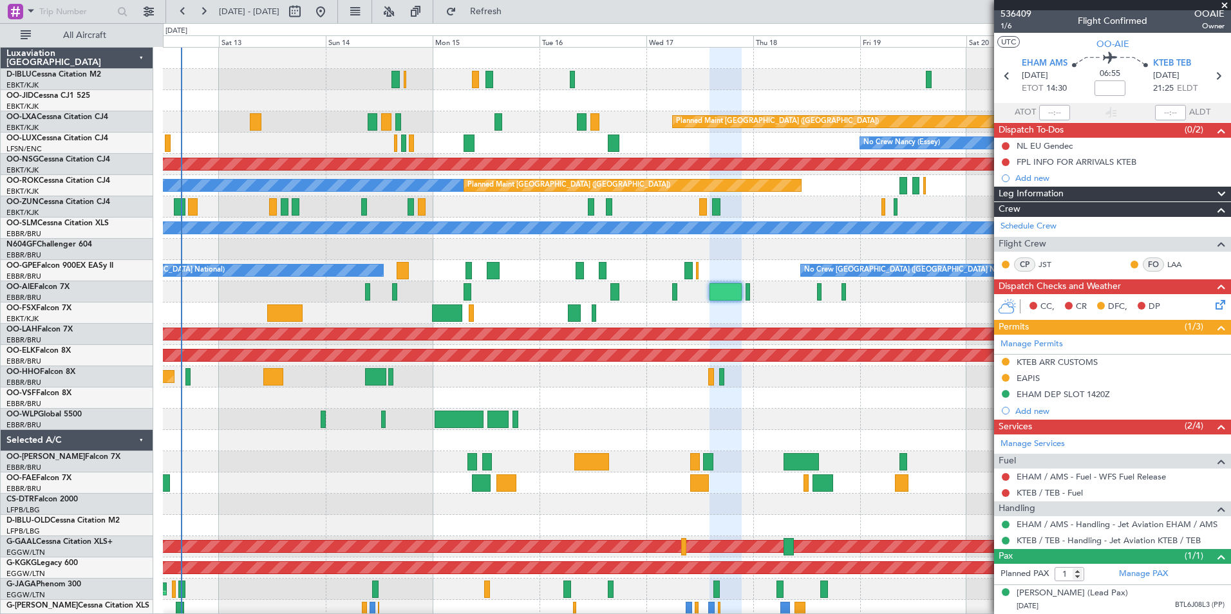
click at [671, 399] on div at bounding box center [697, 398] width 1068 height 21
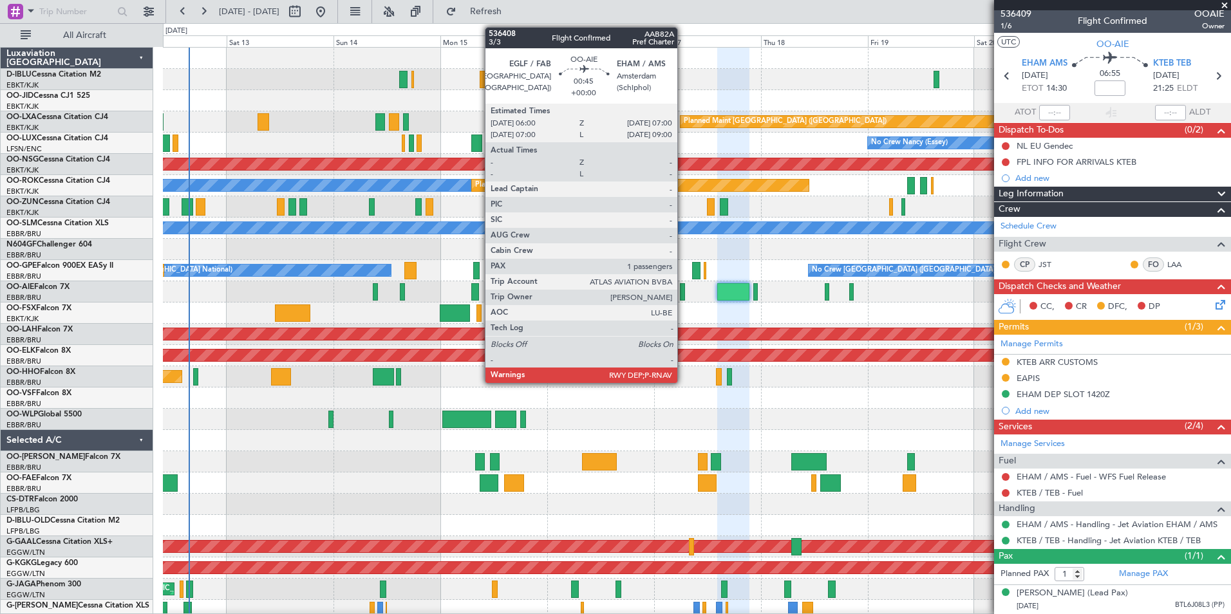
click at [683, 292] on div at bounding box center [682, 291] width 5 height 17
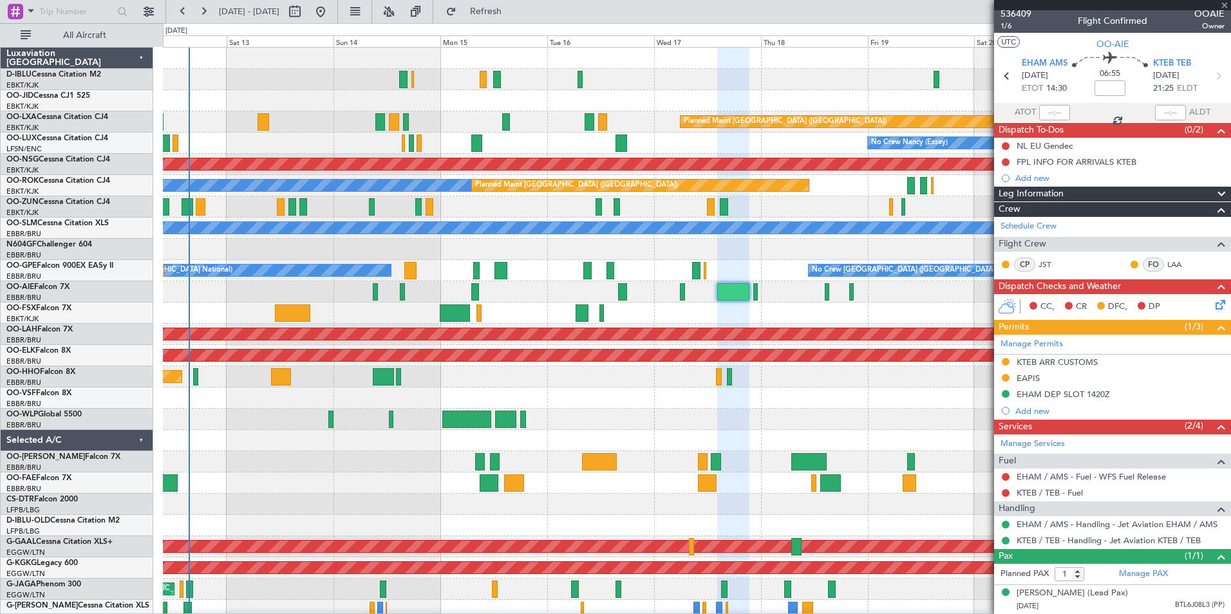
scroll to position [0, 0]
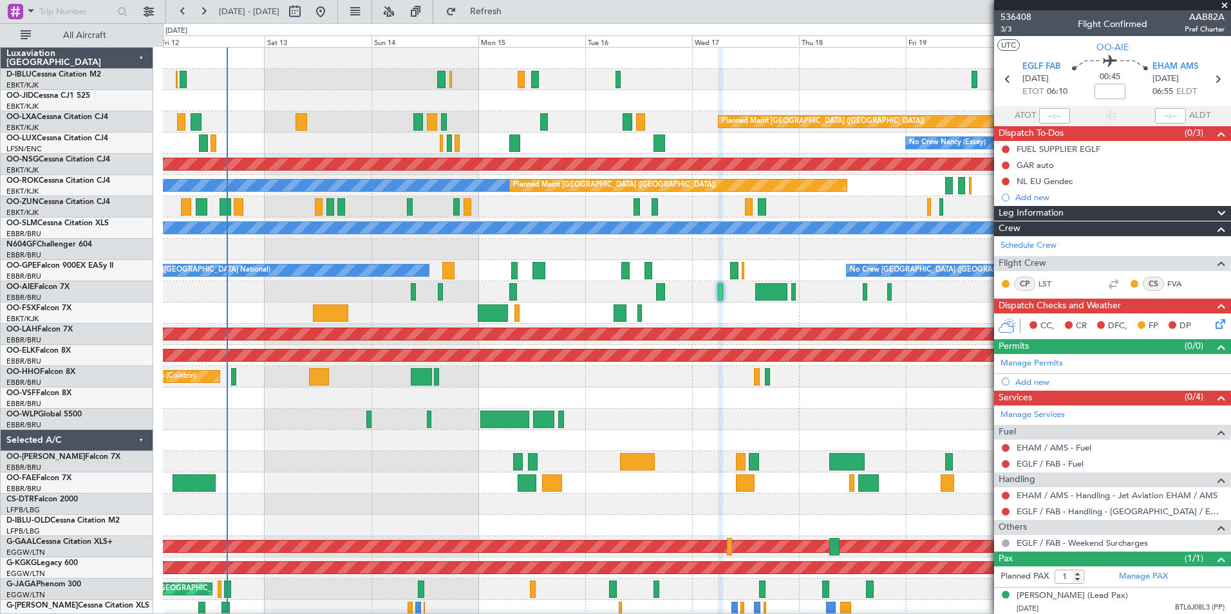
click at [642, 370] on div "Planned Maint Geneva (Cointrin) AOG Maint New York (Teterboro)" at bounding box center [697, 376] width 1068 height 21
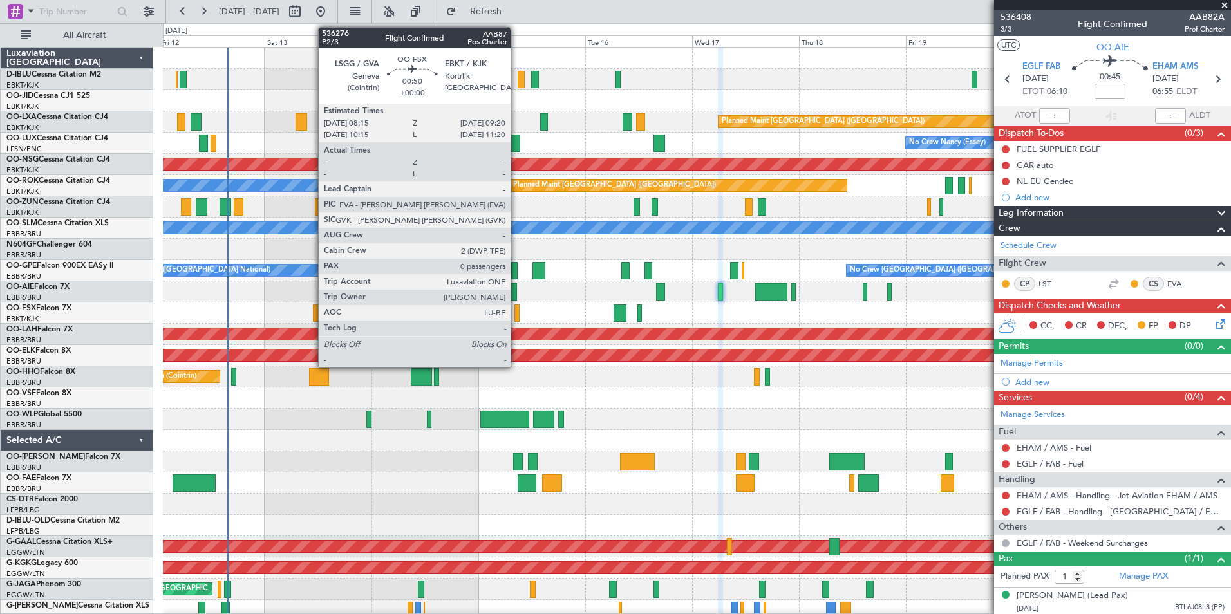
click at [517, 310] on div at bounding box center [517, 313] width 5 height 17
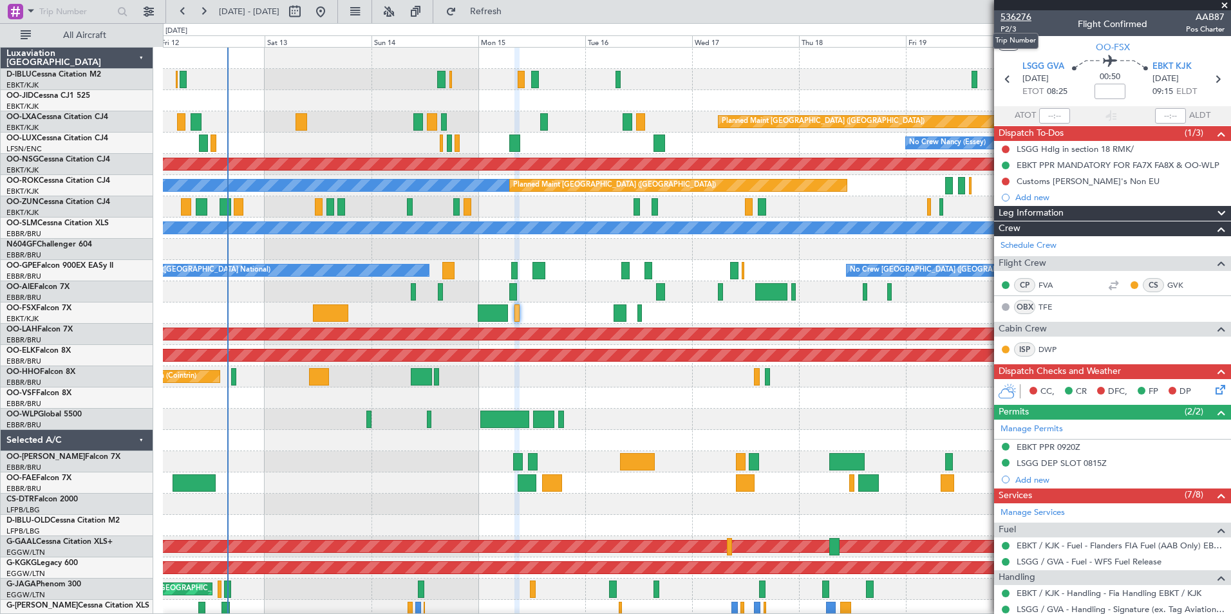
click at [1025, 18] on span "536276" at bounding box center [1016, 17] width 31 height 14
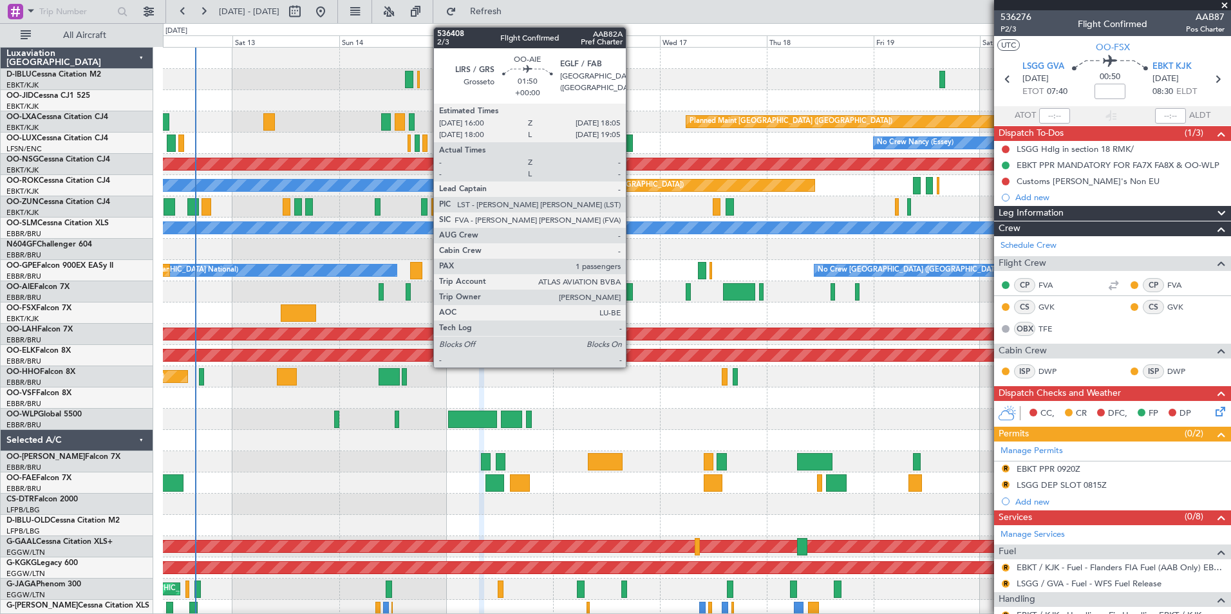
click at [632, 293] on div at bounding box center [629, 291] width 10 height 17
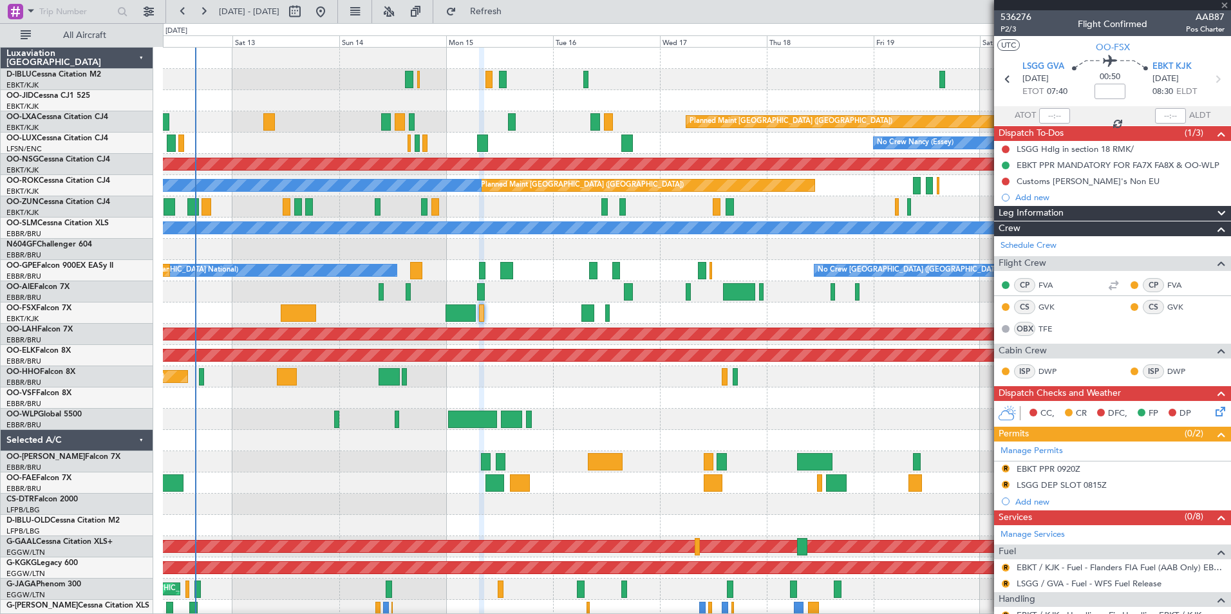
type input "1"
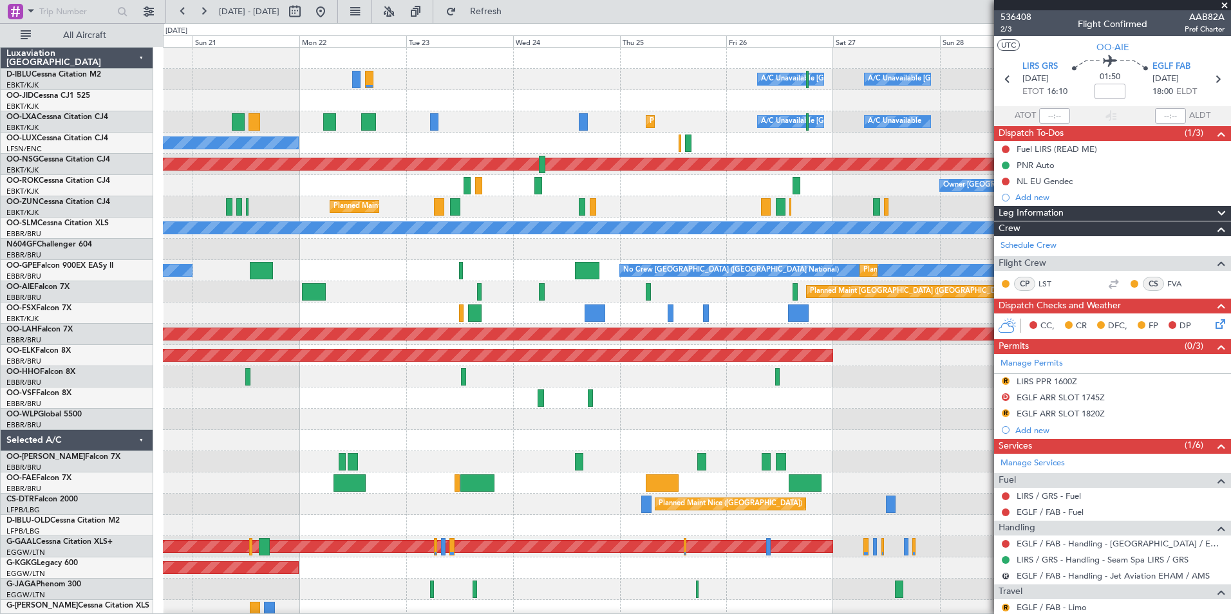
click at [8, 438] on div "A/C Unavailable Brussels (Brussels National) A/C Unavailable Kortrijk-Wevelgem …" at bounding box center [615, 318] width 1231 height 591
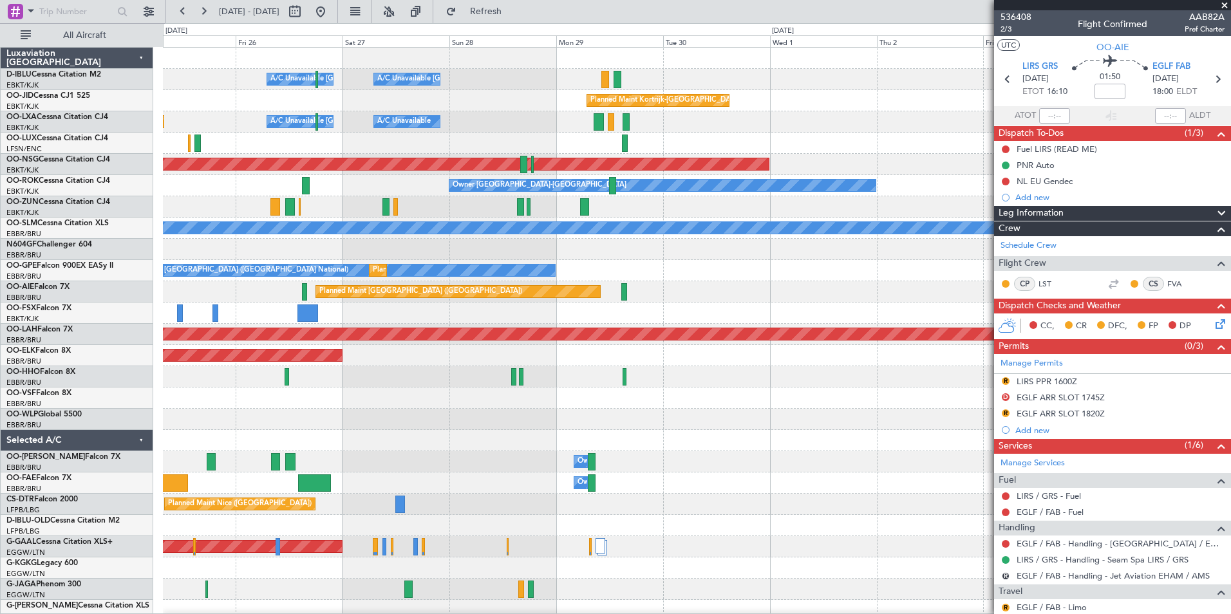
click at [0, 382] on html "12 Sep 2025 - 22 Sep 2025 Refresh Quick Links All Aircraft A/C Unavailable Brus…" at bounding box center [615, 307] width 1231 height 614
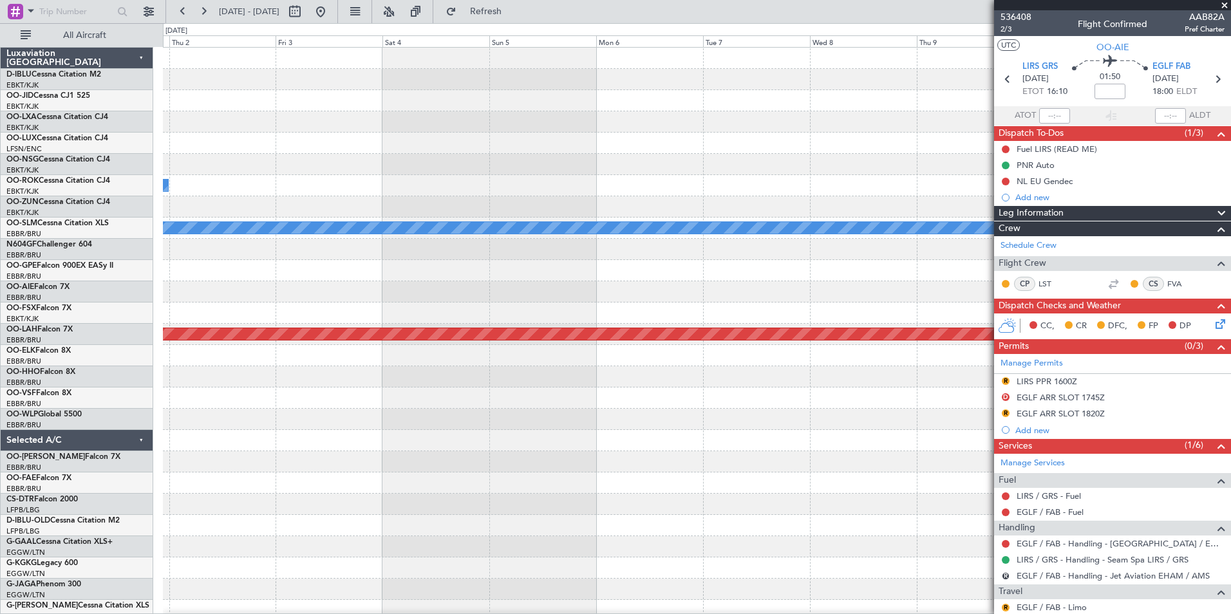
click at [0, 419] on html "12 Sep 2025 - 22 Sep 2025 Refresh Quick Links All Aircraft Planned Maint Kortri…" at bounding box center [615, 307] width 1231 height 614
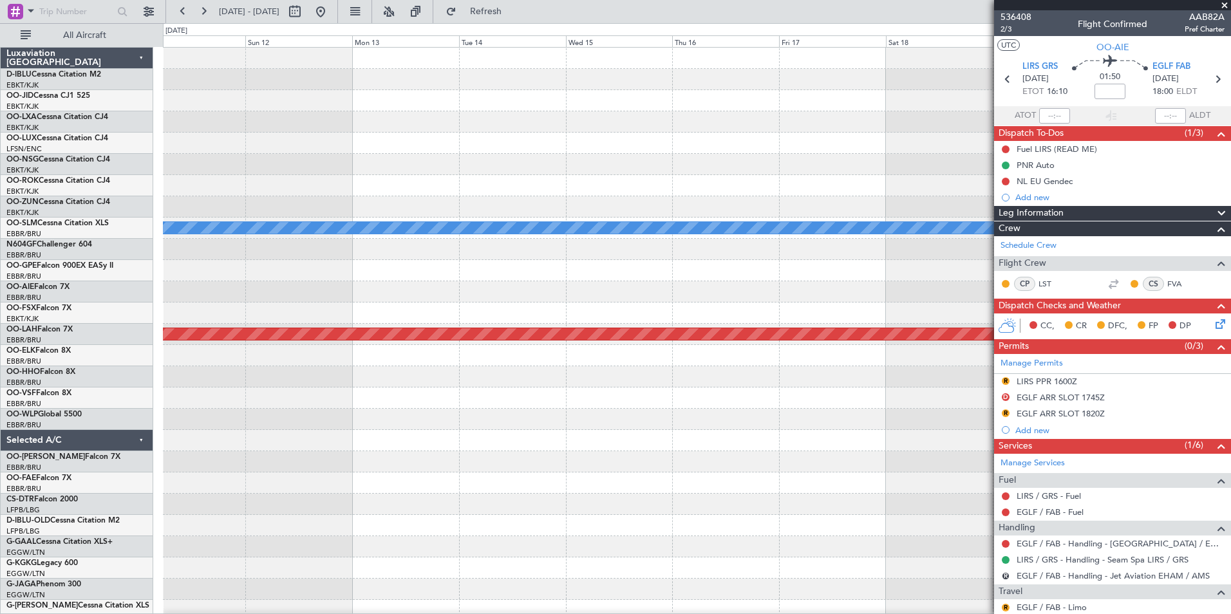
click at [32, 458] on div "A/C Unavailable Monchengladbach Planned Maint Alton-st Louis (St Louis Regl) Lu…" at bounding box center [615, 318] width 1231 height 591
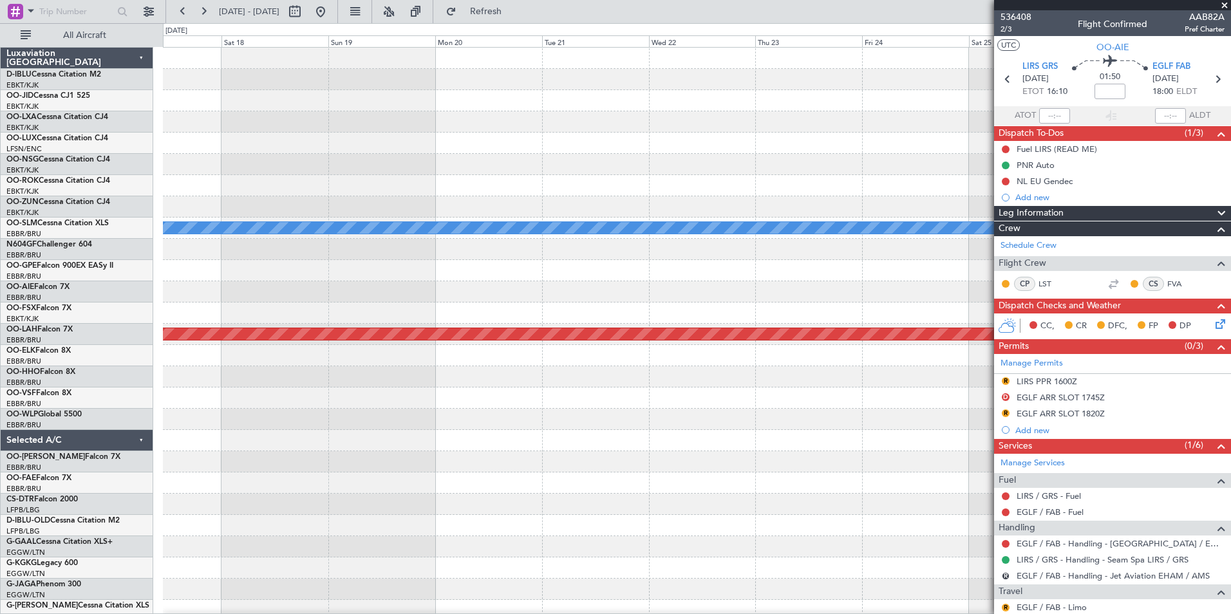
click at [12, 454] on div "A/C Unavailable Monchengladbach Planned Maint Alton-st Louis (St Louis Regl) Lu…" at bounding box center [615, 318] width 1231 height 591
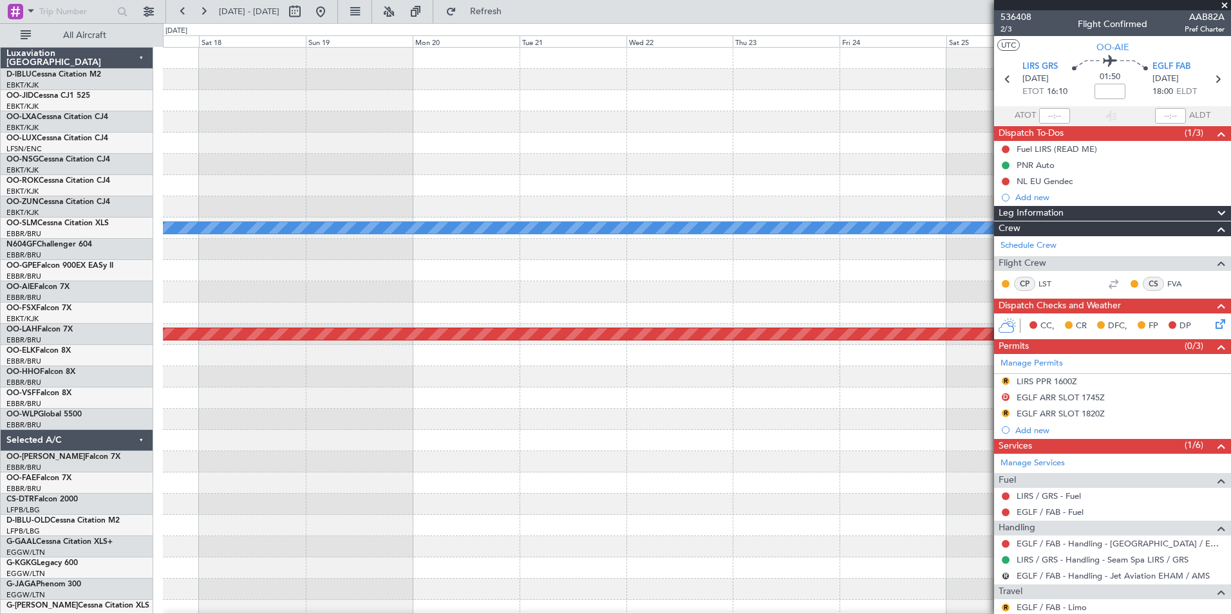
click at [0, 441] on html "12 Sep 2025 - 22 Sep 2025 Refresh Quick Links All Aircraft A/C Unavailable Monc…" at bounding box center [615, 307] width 1231 height 614
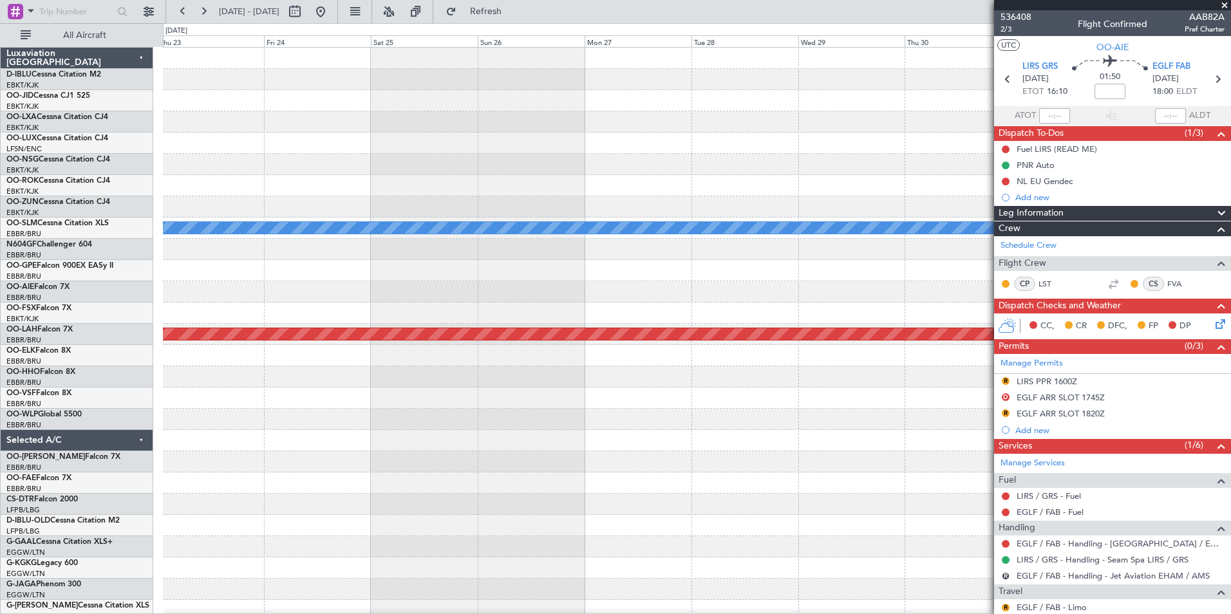
click at [48, 467] on div "A/C Unavailable Monchengladbach Planned Maint Alton-st Louis (St Louis Regl) Lu…" at bounding box center [615, 318] width 1231 height 591
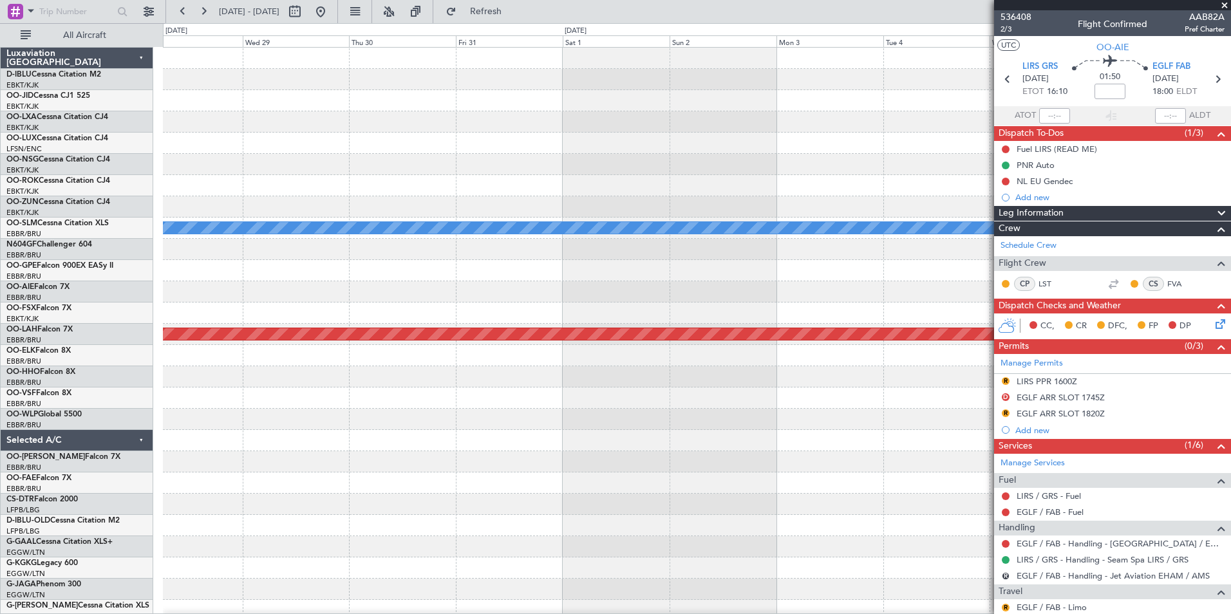
click at [184, 484] on div "A/C Unavailable Monchengladbach Planned Maint Alton-st Louis (St Louis Regl)" at bounding box center [697, 473] width 1068 height 850
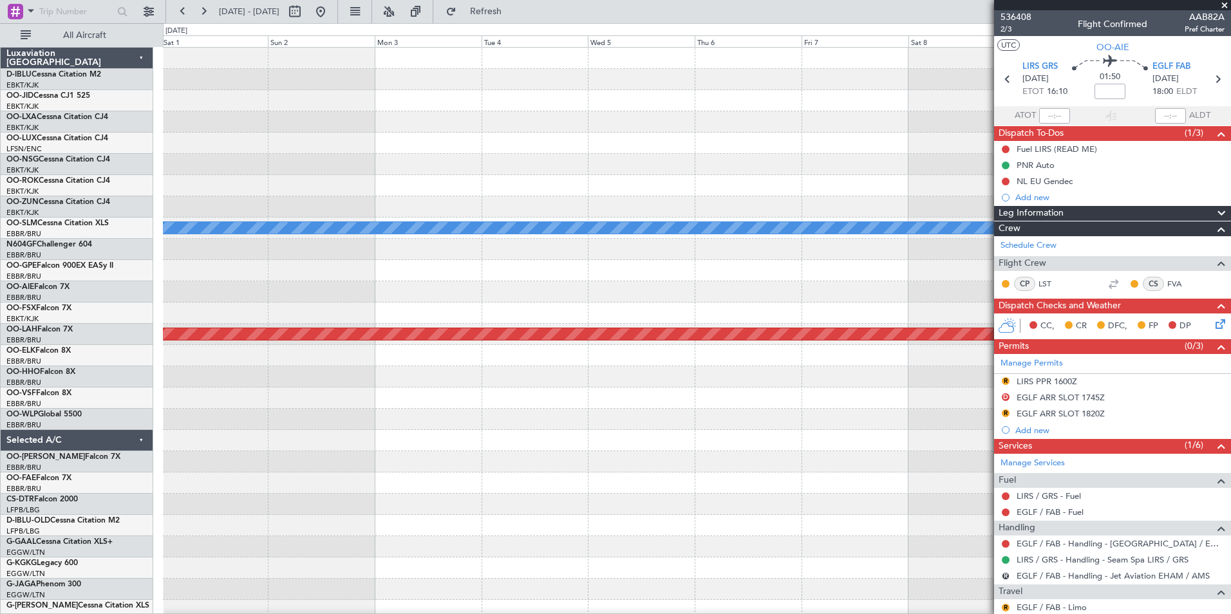
click at [466, 452] on div "A/C Unavailable Monchengladbach Planned Maint Alton-st Louis (St Louis Regl)" at bounding box center [697, 473] width 1068 height 850
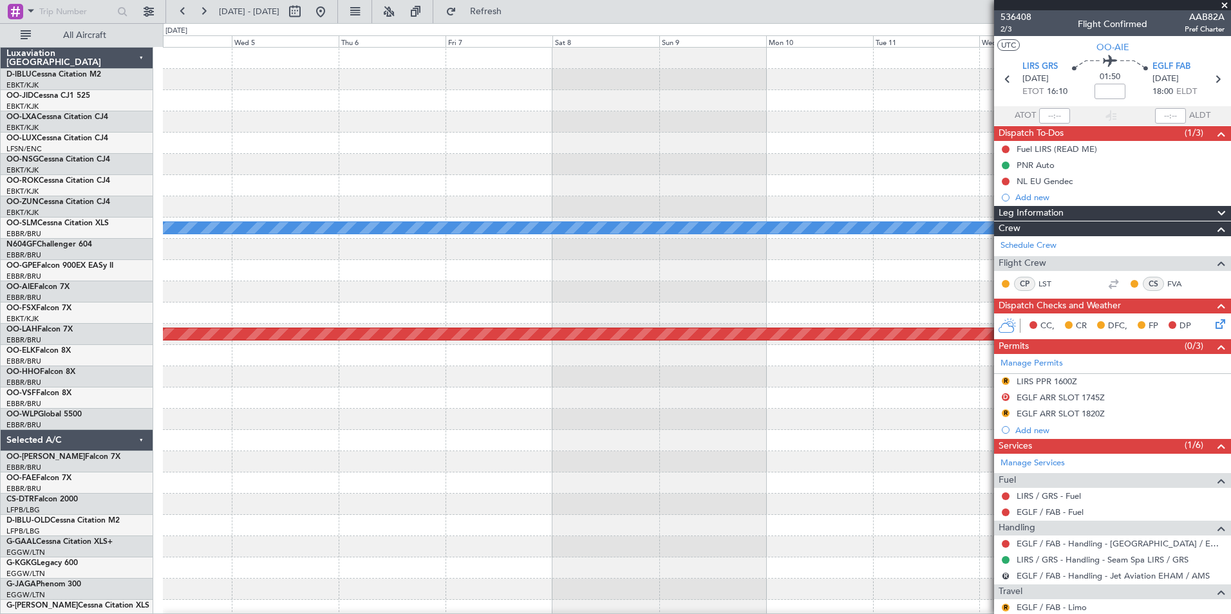
click at [448, 446] on div at bounding box center [697, 440] width 1068 height 21
click at [488, 450] on div at bounding box center [697, 440] width 1068 height 21
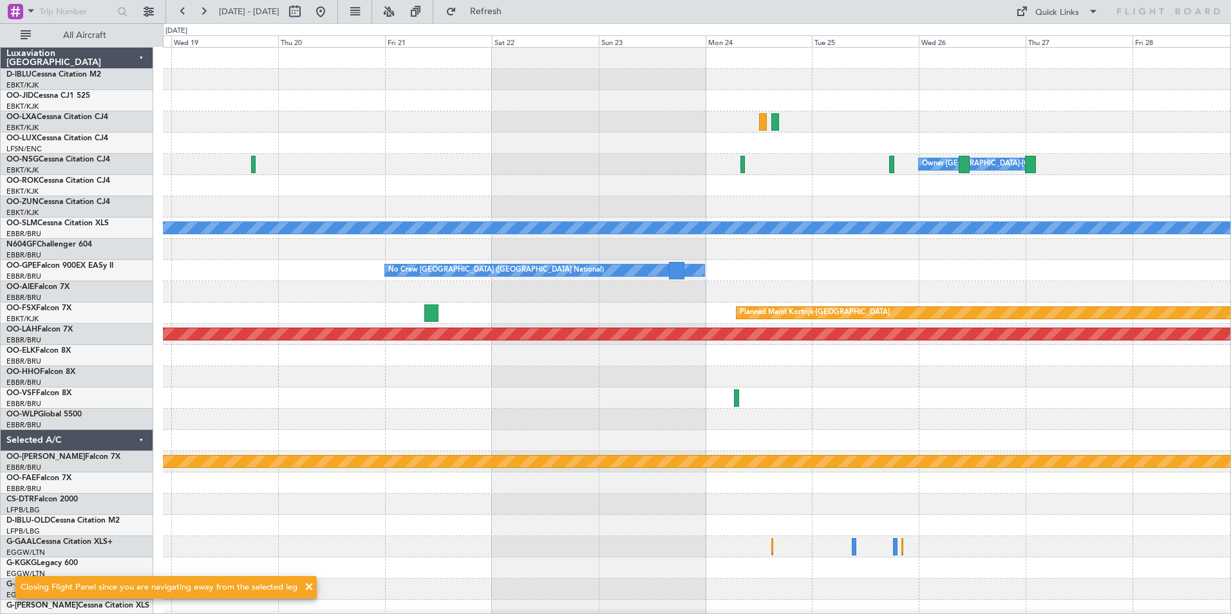
click at [875, 383] on div at bounding box center [697, 376] width 1068 height 21
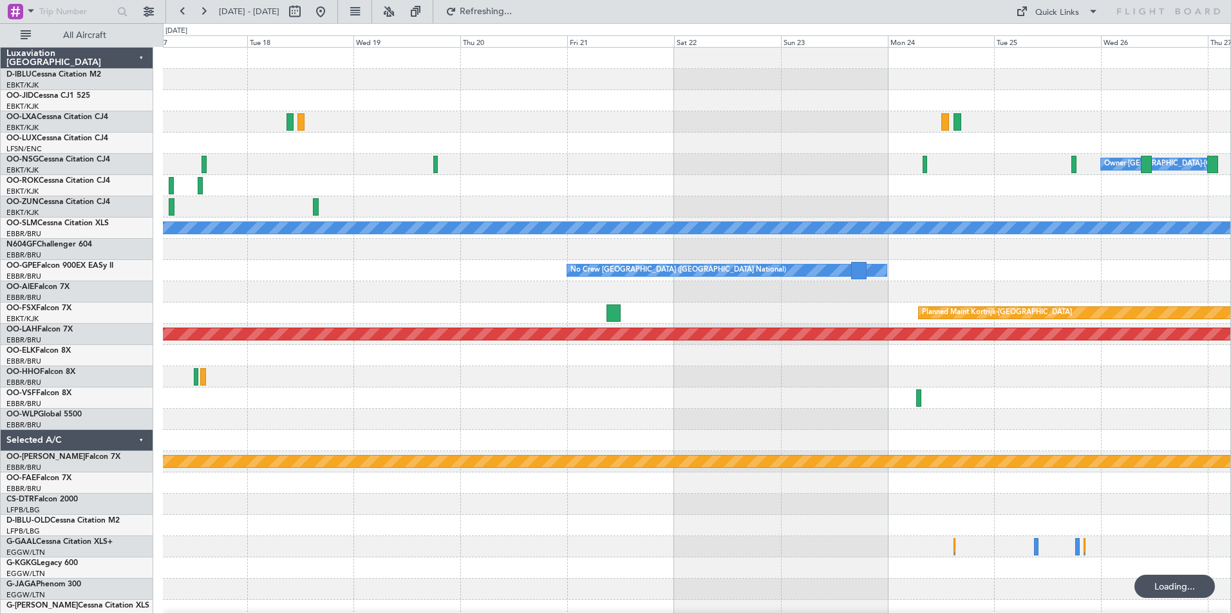
click at [1105, 406] on div at bounding box center [697, 398] width 1068 height 21
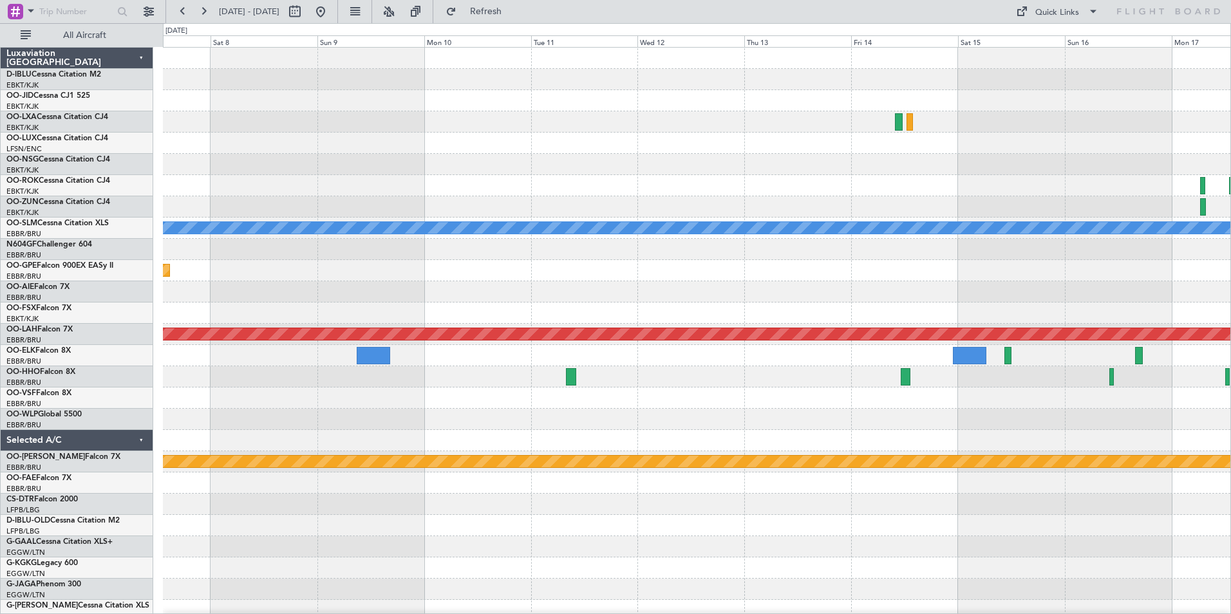
click at [1074, 404] on div at bounding box center [697, 398] width 1068 height 21
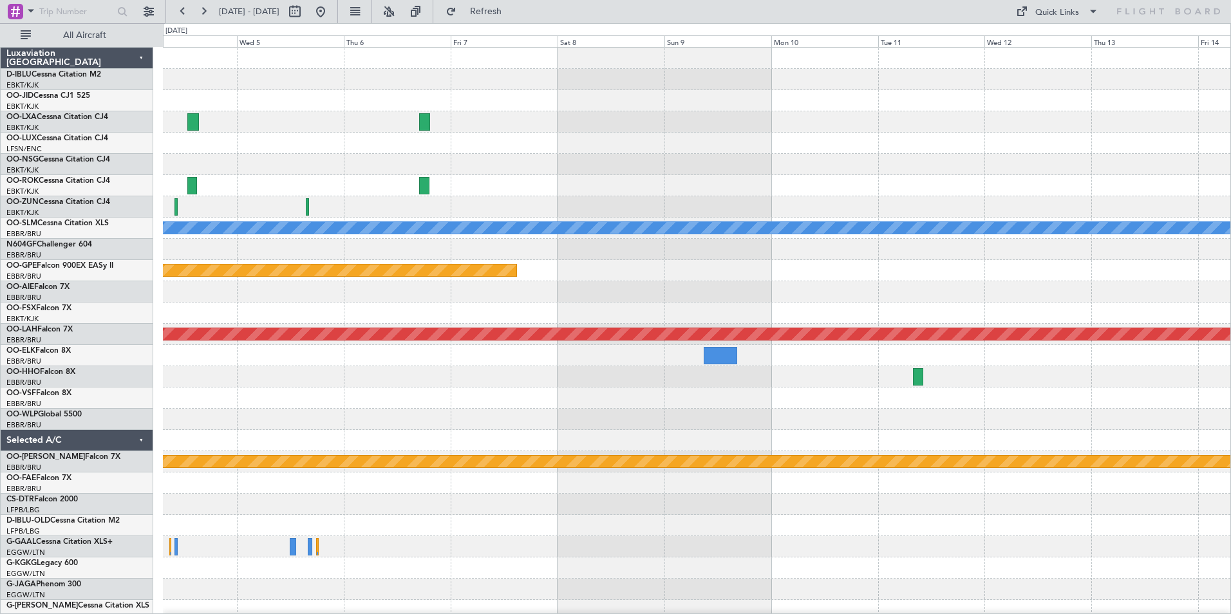
click at [831, 392] on div "A/C Unavailable Monchengladbach Planned Maint Nurnberg Planned Maint Alton-st L…" at bounding box center [697, 452] width 1068 height 808
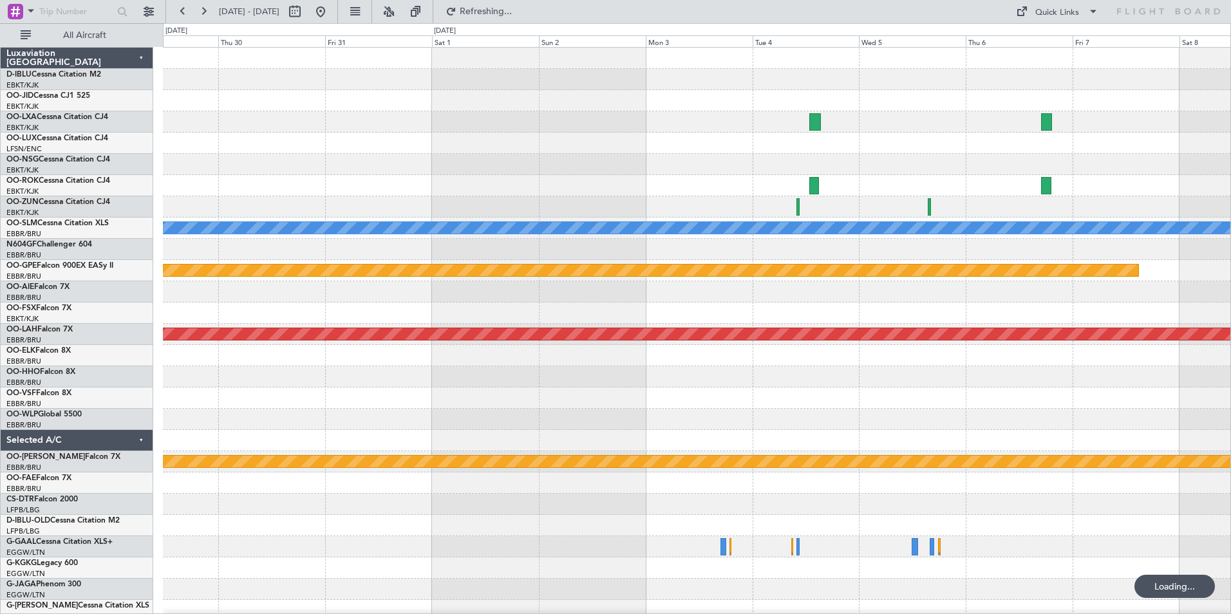
click at [1002, 412] on div "A/C Unavailable Monchengladbach Planned Maint Nurnberg Planned Maint Alton-st L…" at bounding box center [697, 452] width 1068 height 808
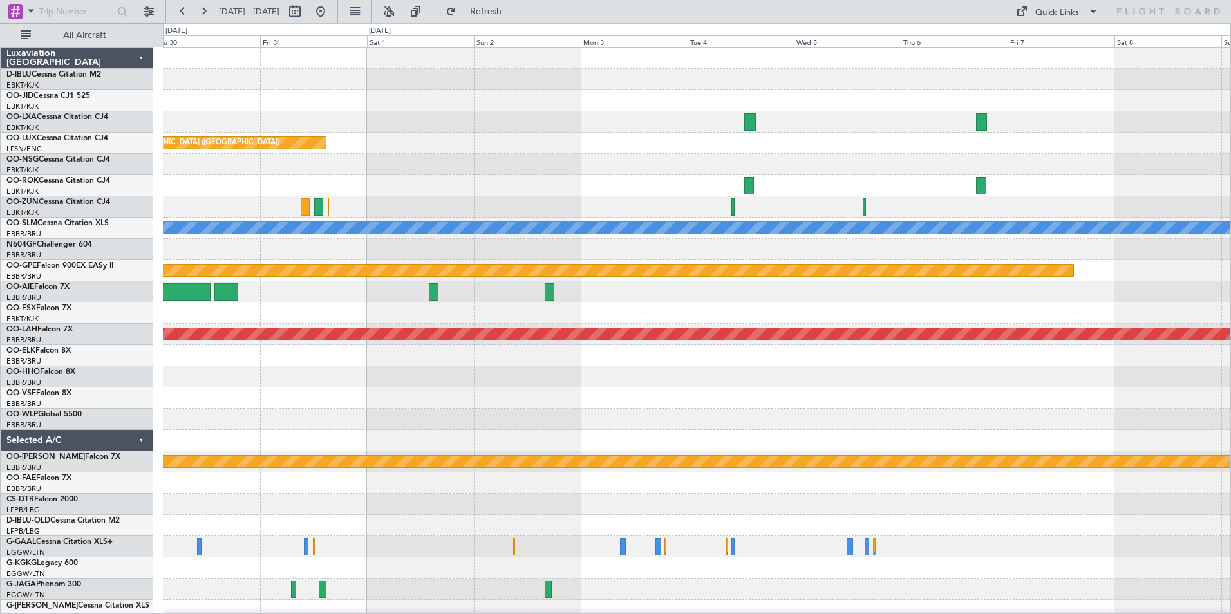
click at [562, 457] on div "Planned Maint Paris (Le Bourget) A/C Unavailable Monchengladbach Planned Maint …" at bounding box center [697, 473] width 1068 height 850
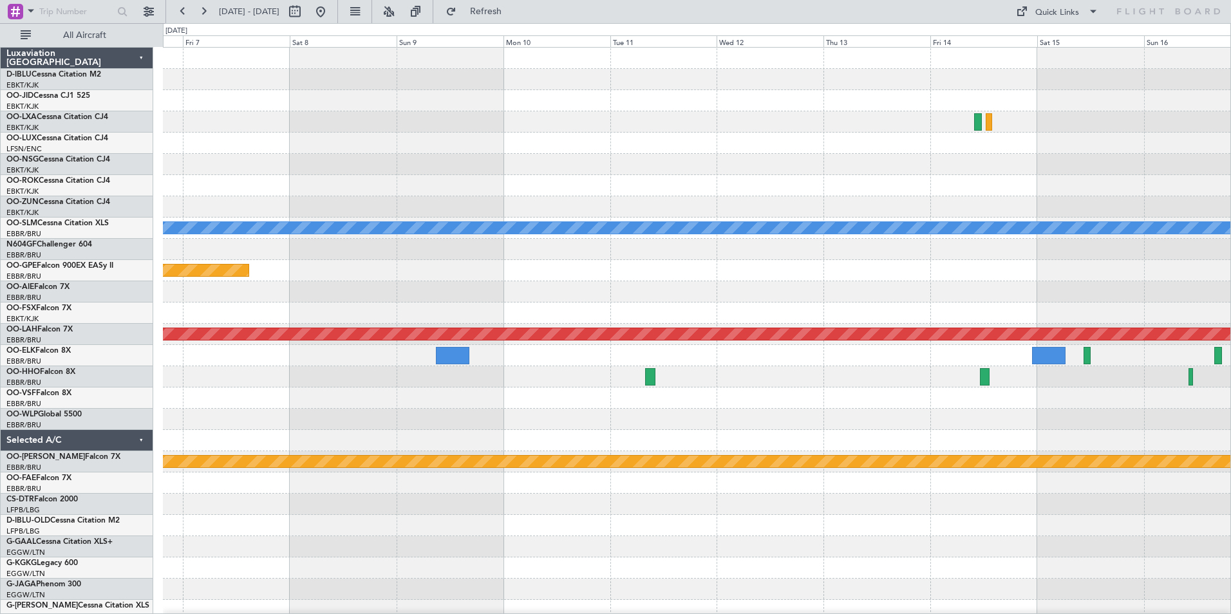
click at [560, 408] on div at bounding box center [697, 398] width 1068 height 21
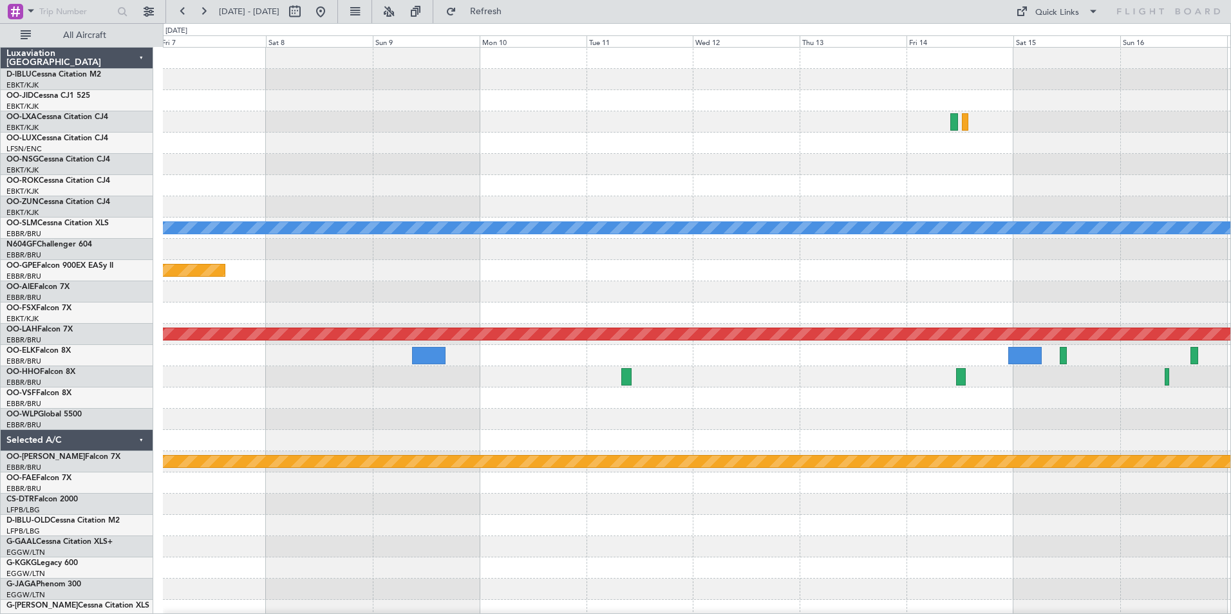
click at [289, 392] on div "A/C Unavailable Monchengladbach Planned Maint Nurnberg Planned Maint Alton-st L…" at bounding box center [697, 452] width 1068 height 808
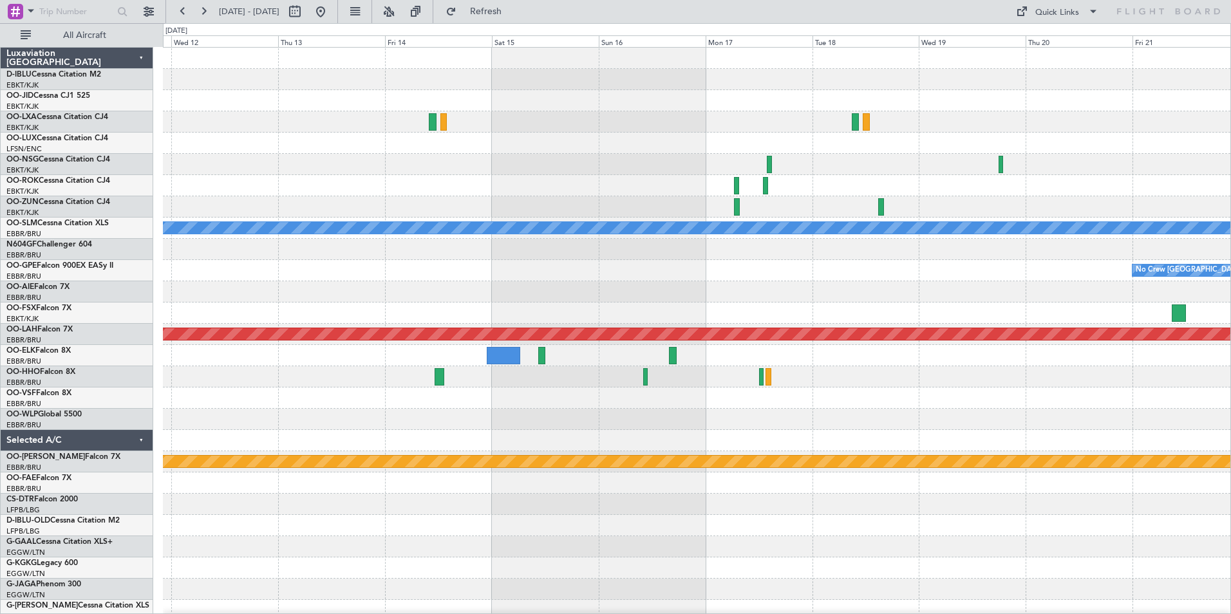
click at [429, 457] on div "A/C Unavailable Monchengladbach No Crew Brussels (Brussels National) Planned Ma…" at bounding box center [697, 452] width 1068 height 808
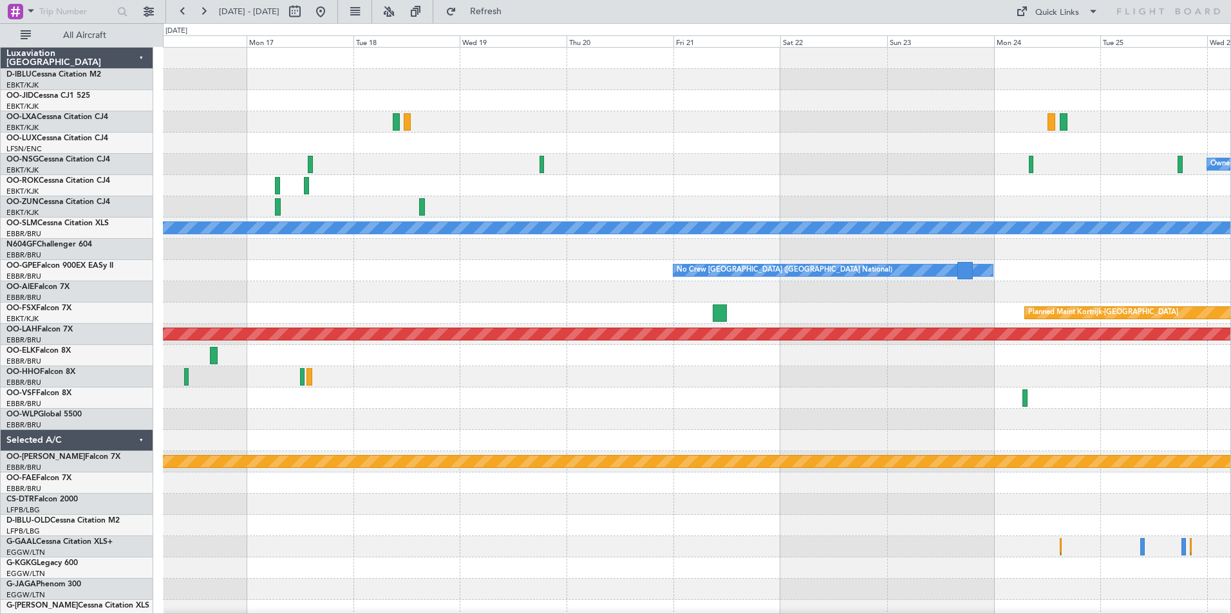
click at [548, 427] on div at bounding box center [697, 419] width 1068 height 21
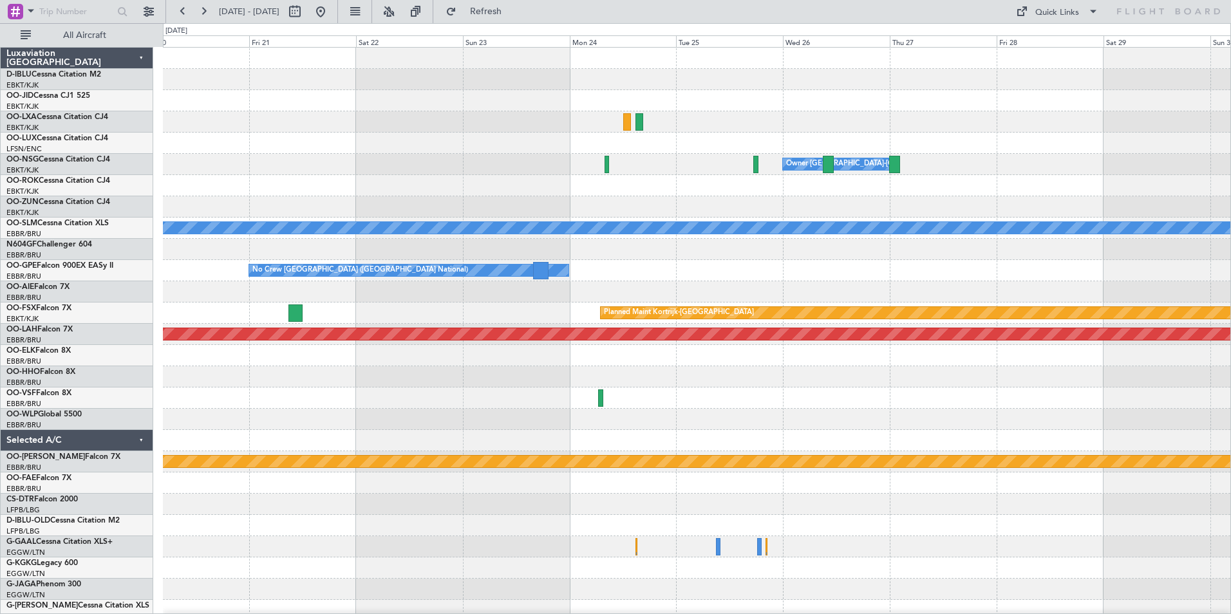
click at [522, 440] on div "Owner Kortrijk-Wevelgem A/C Unavailable Monchengladbach No Crew Brussels (Bruss…" at bounding box center [697, 452] width 1068 height 808
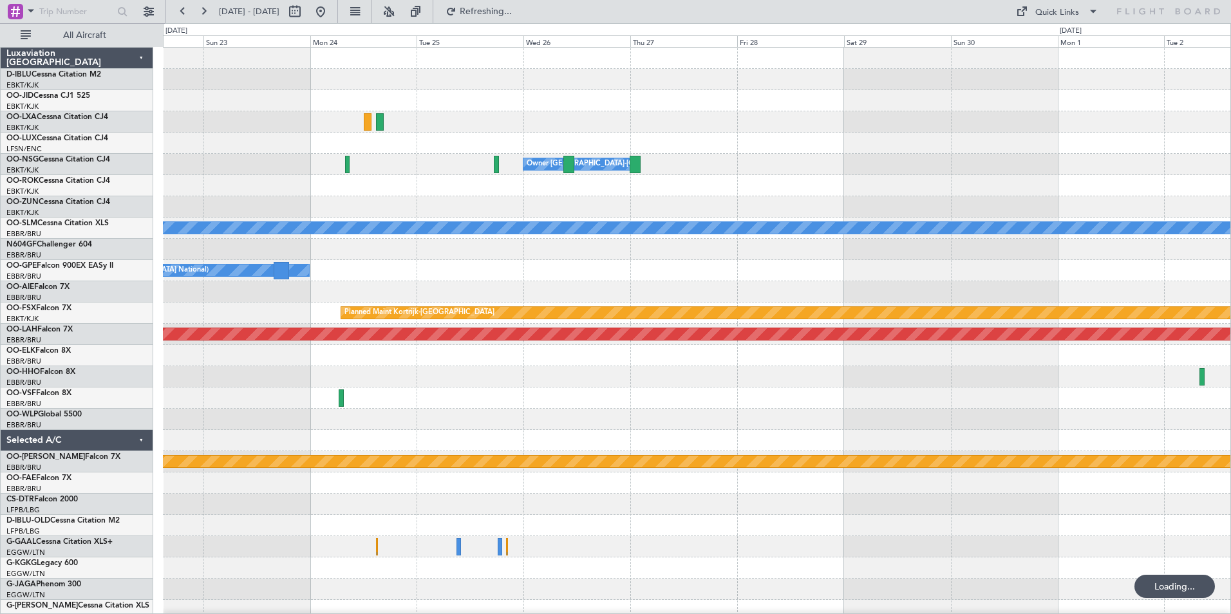
click at [615, 436] on div "Owner Kortrijk-Wevelgem A/C Unavailable Monchengladbach No Crew Brussels (Bruss…" at bounding box center [697, 452] width 1068 height 808
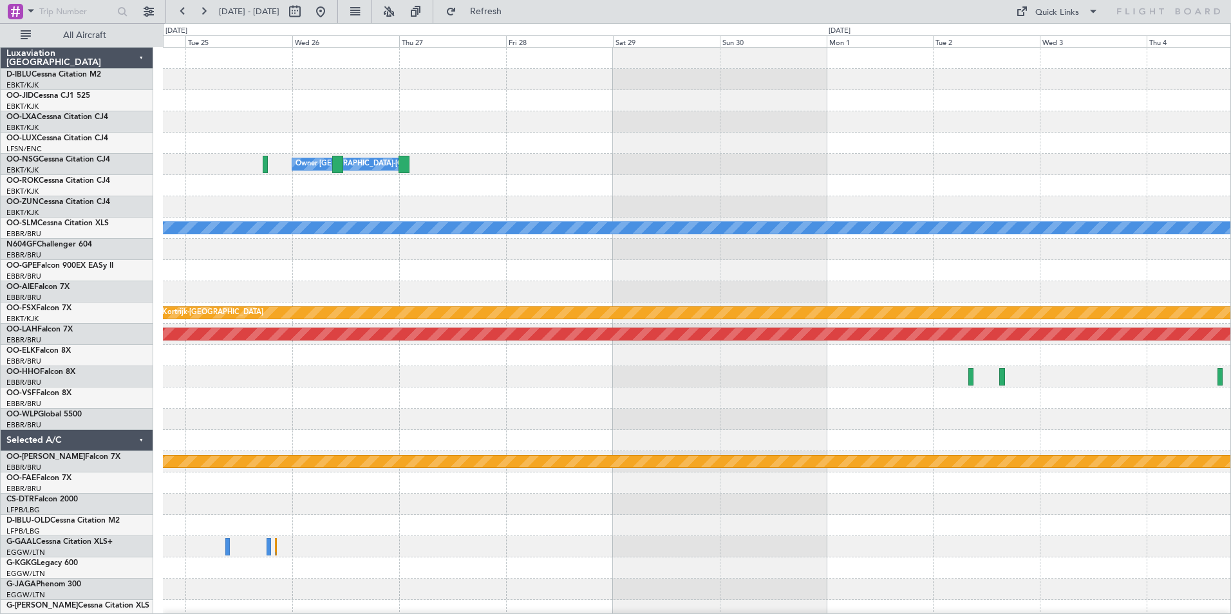
click at [692, 471] on div "Owner Kortrijk-Wevelgem A/C Unavailable Monchengladbach No Crew Brussels (Bruss…" at bounding box center [697, 452] width 1068 height 808
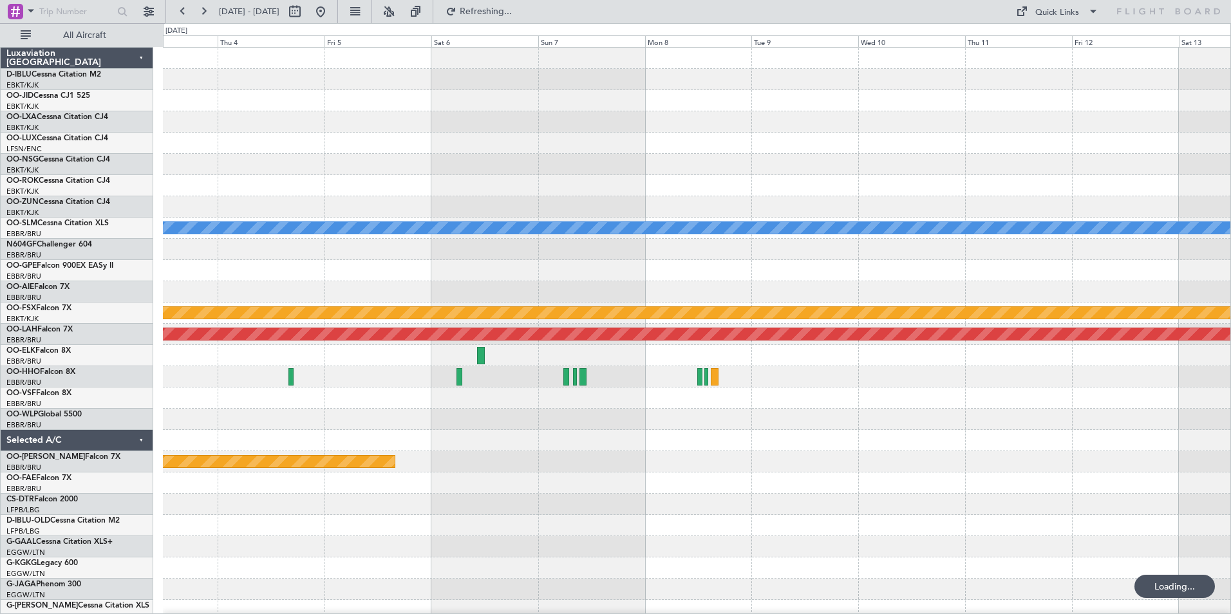
click at [392, 500] on div "A/C Unavailable Monchengladbach Planned Maint Kortrijk-Wevelgem Planned Maint A…" at bounding box center [697, 452] width 1068 height 808
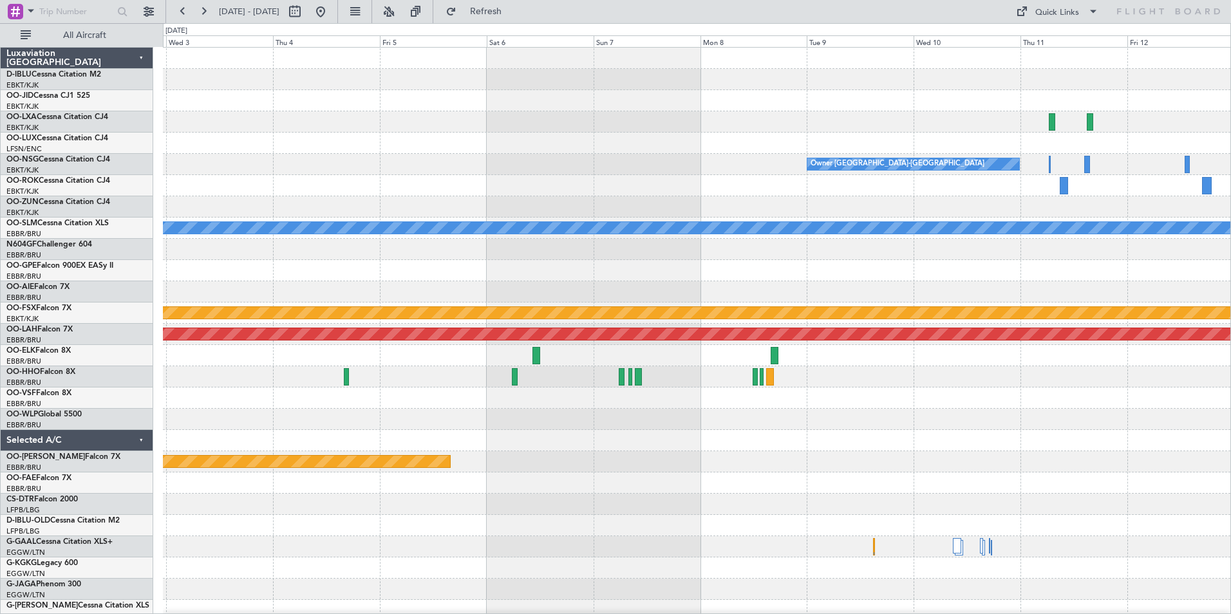
click at [738, 464] on div "Planned Maint Kortrijk-[GEOGRAPHIC_DATA]" at bounding box center [697, 462] width 1068 height 21
click at [338, 3] on fb-range-datepicker "02 Dec 2025 - 12 Dec 2025" at bounding box center [252, 11] width 173 height 23
click at [331, 11] on button at bounding box center [320, 11] width 21 height 21
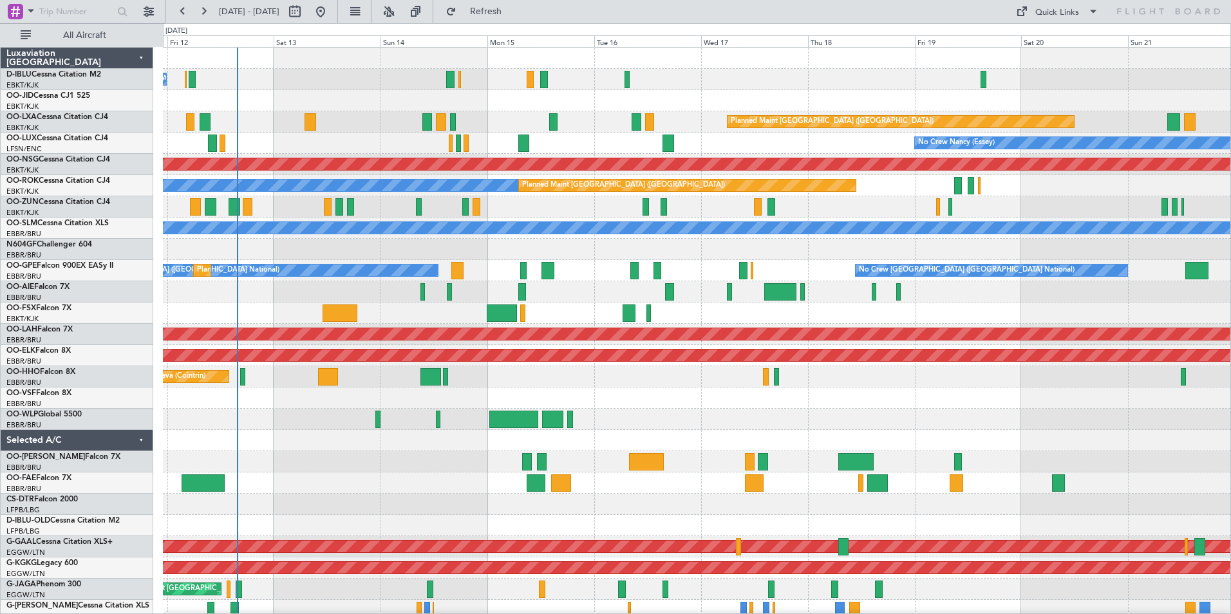
click at [609, 477] on div "No Crew Brussels (Brussels National) Planned Maint Paris (Le Bourget) Planned M…" at bounding box center [697, 483] width 1068 height 871
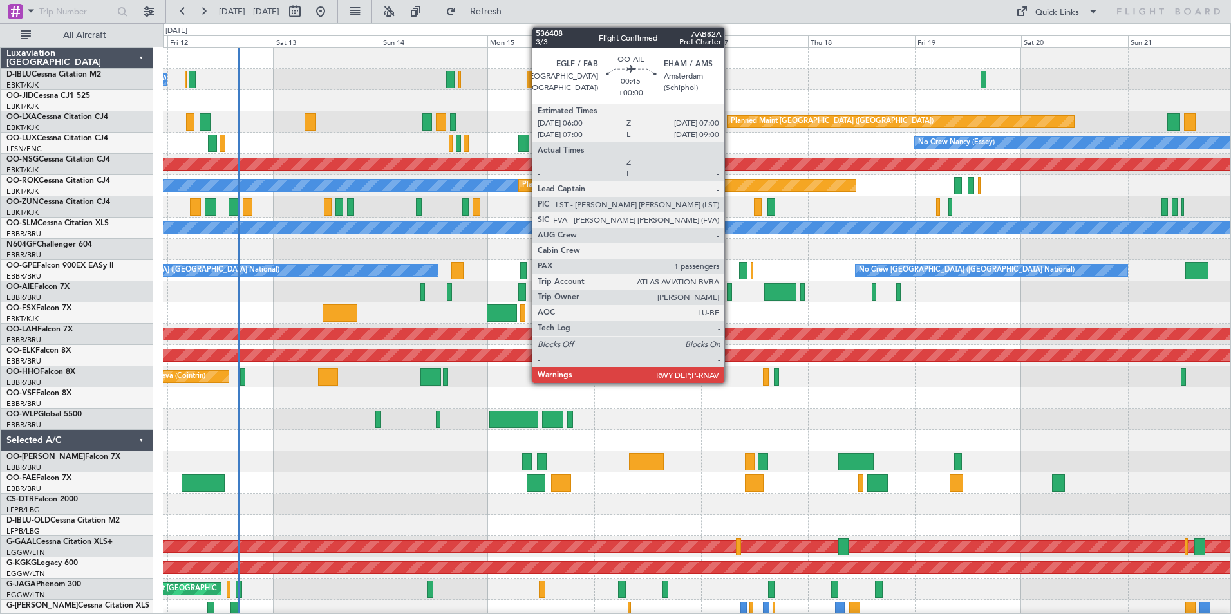
click at [730, 290] on div at bounding box center [729, 291] width 5 height 17
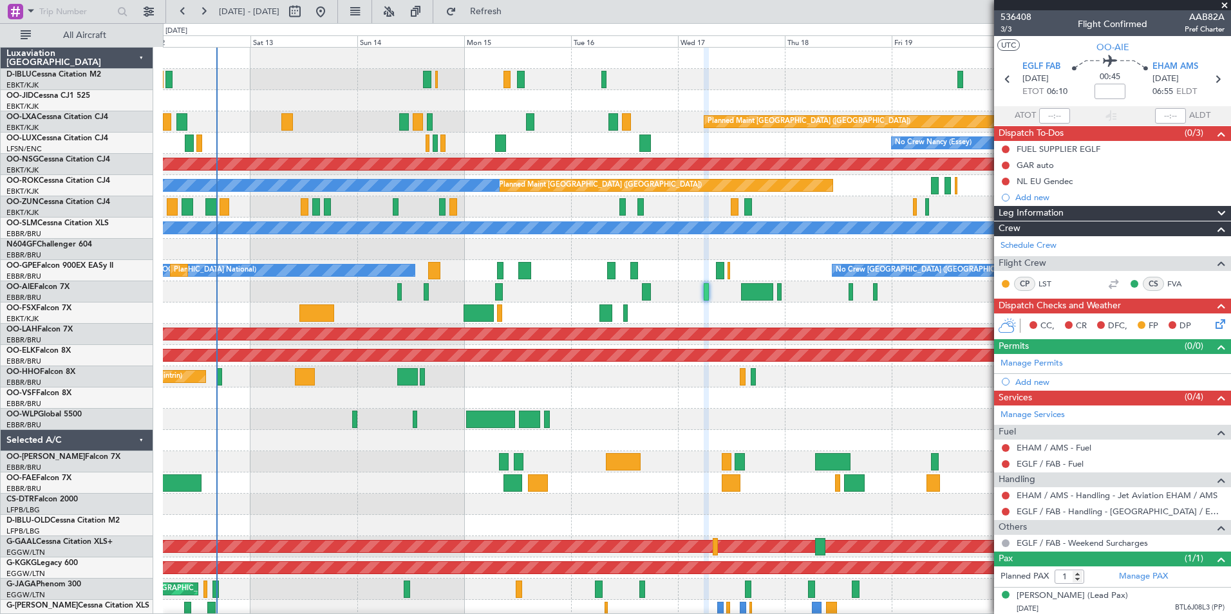
click at [323, 408] on div at bounding box center [697, 398] width 1068 height 21
click at [323, 417] on div at bounding box center [697, 419] width 1068 height 21
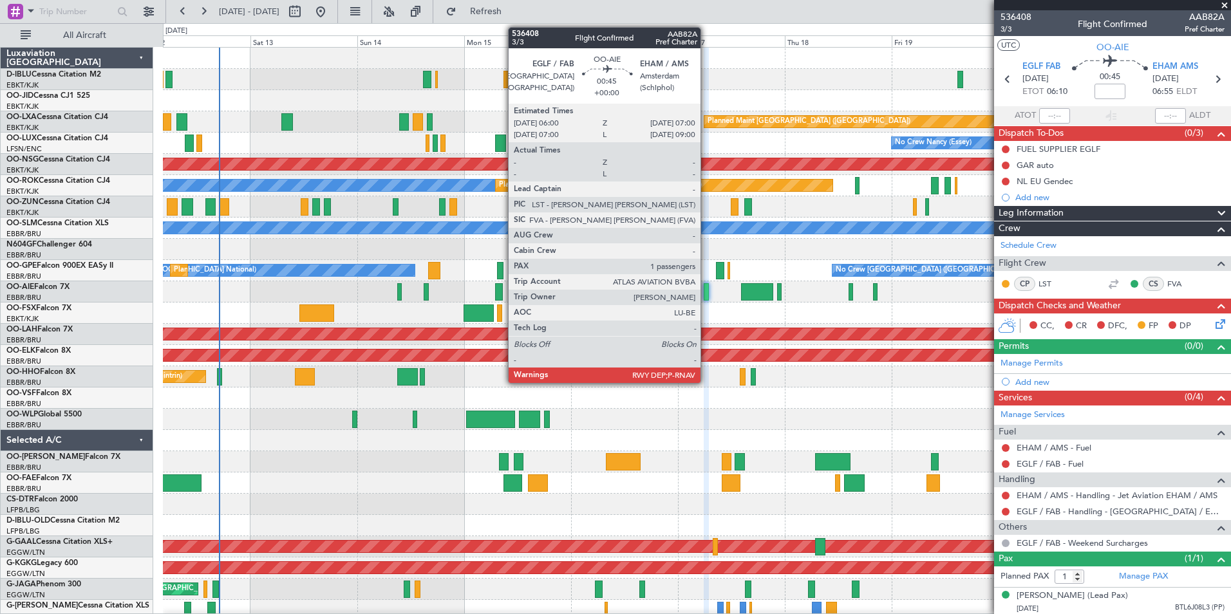
click at [707, 295] on div at bounding box center [706, 291] width 5 height 17
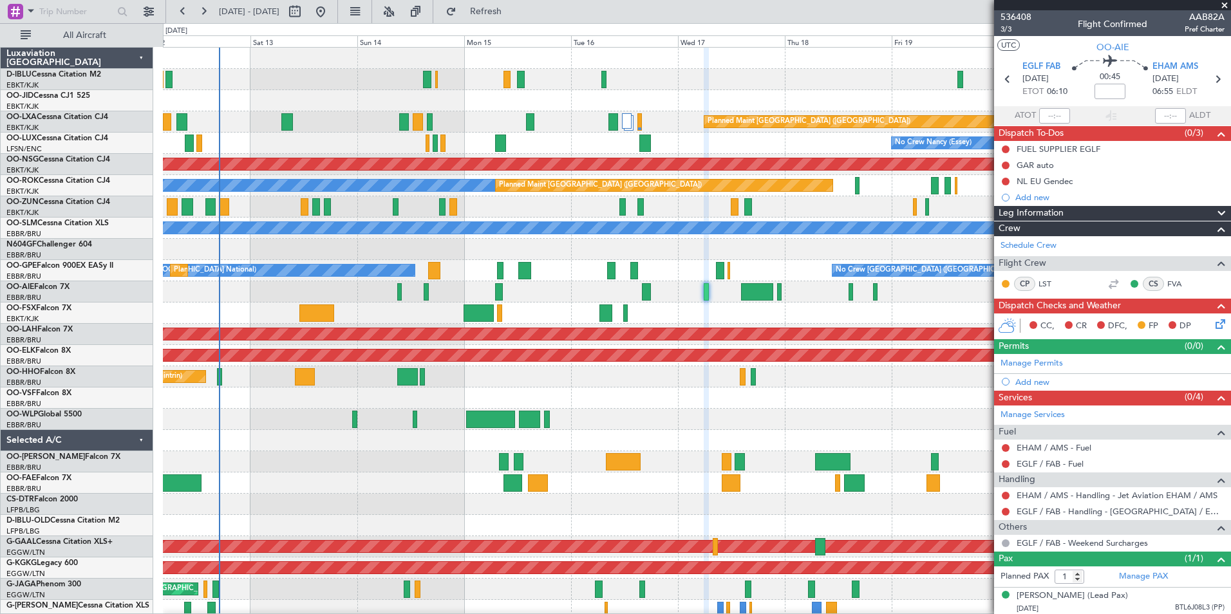
click at [629, 122] on div at bounding box center [627, 120] width 10 height 15
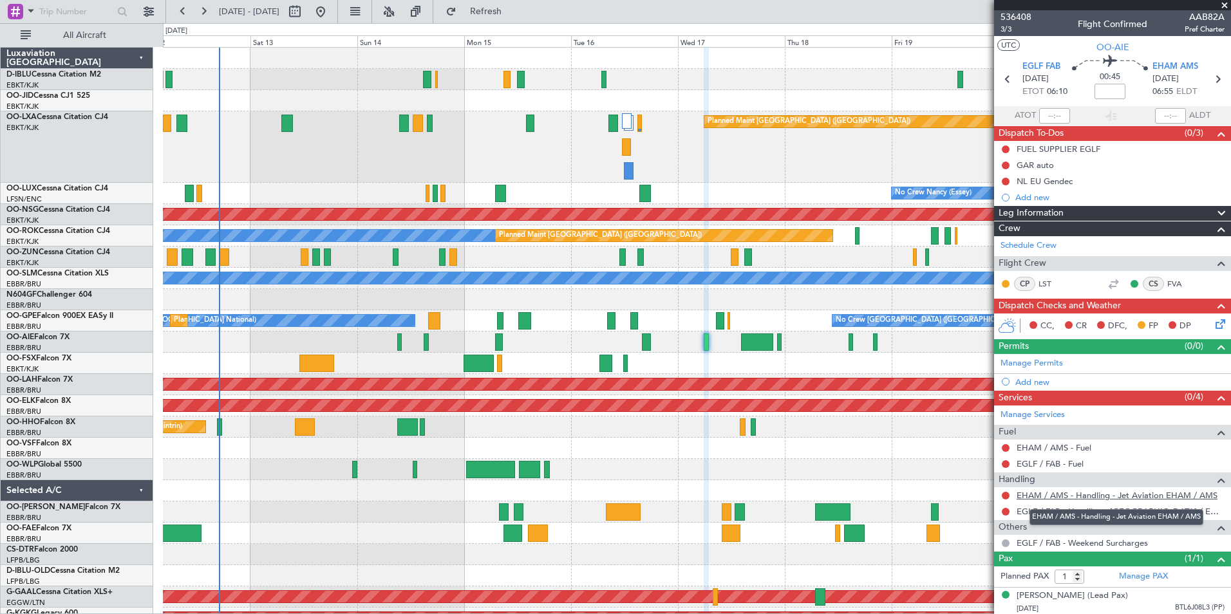
click at [1164, 494] on link "EHAM / AMS - Handling - Jet Aviation EHAM / AMS" at bounding box center [1117, 495] width 201 height 11
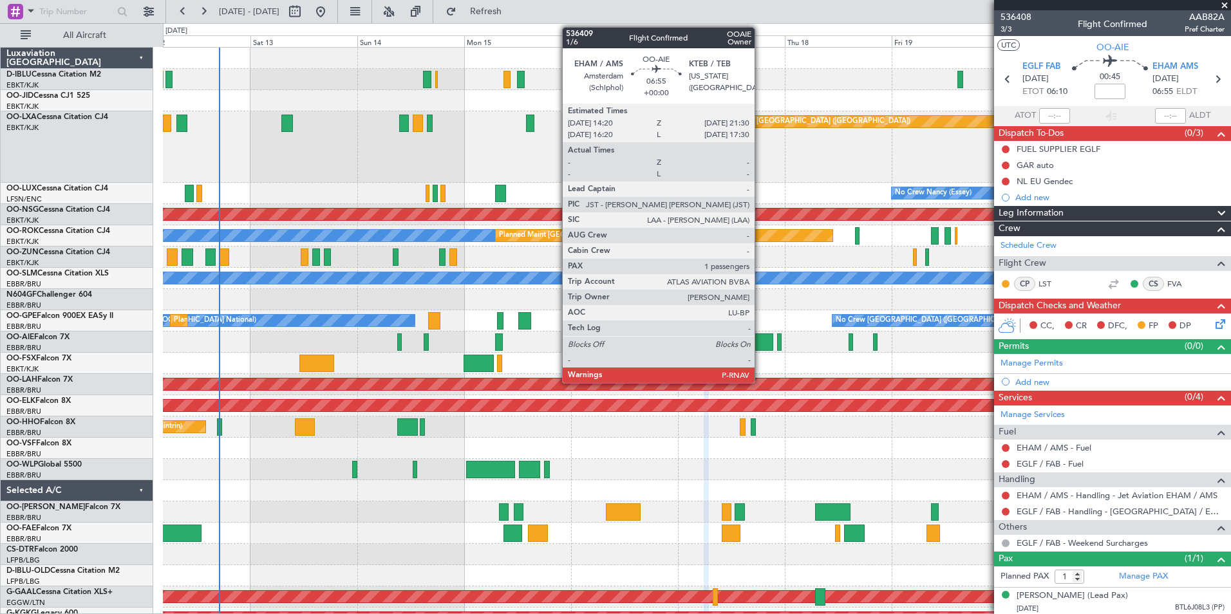
click at [761, 341] on div at bounding box center [757, 342] width 32 height 17
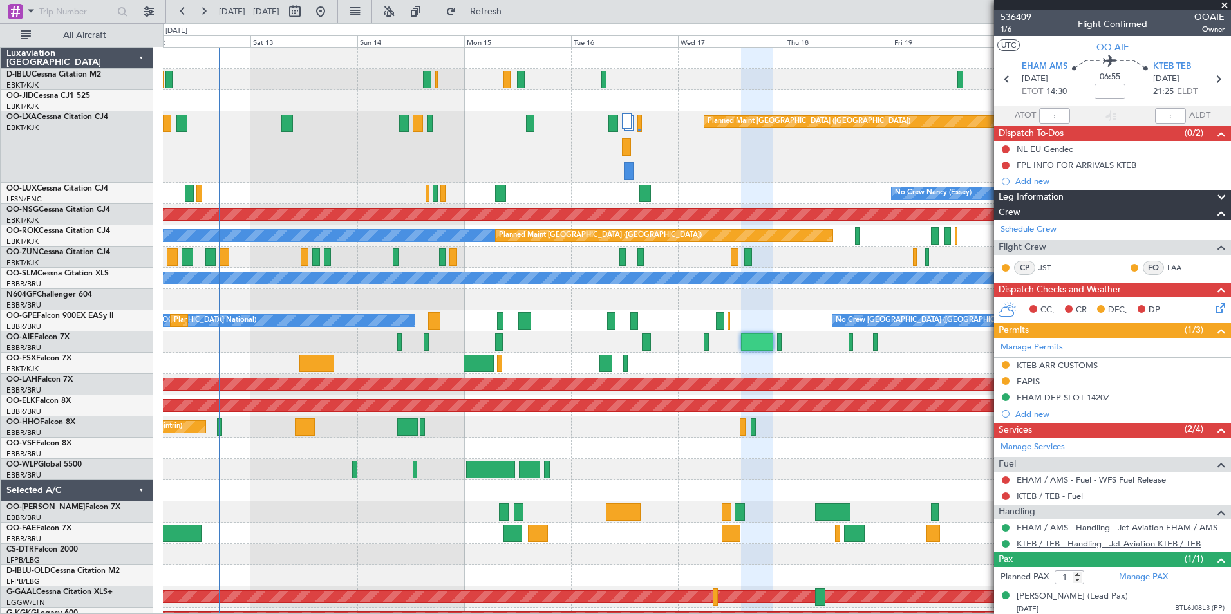
click at [1102, 545] on link "KTEB / TEB - Handling - Jet Aviation KTEB / TEB" at bounding box center [1109, 543] width 184 height 11
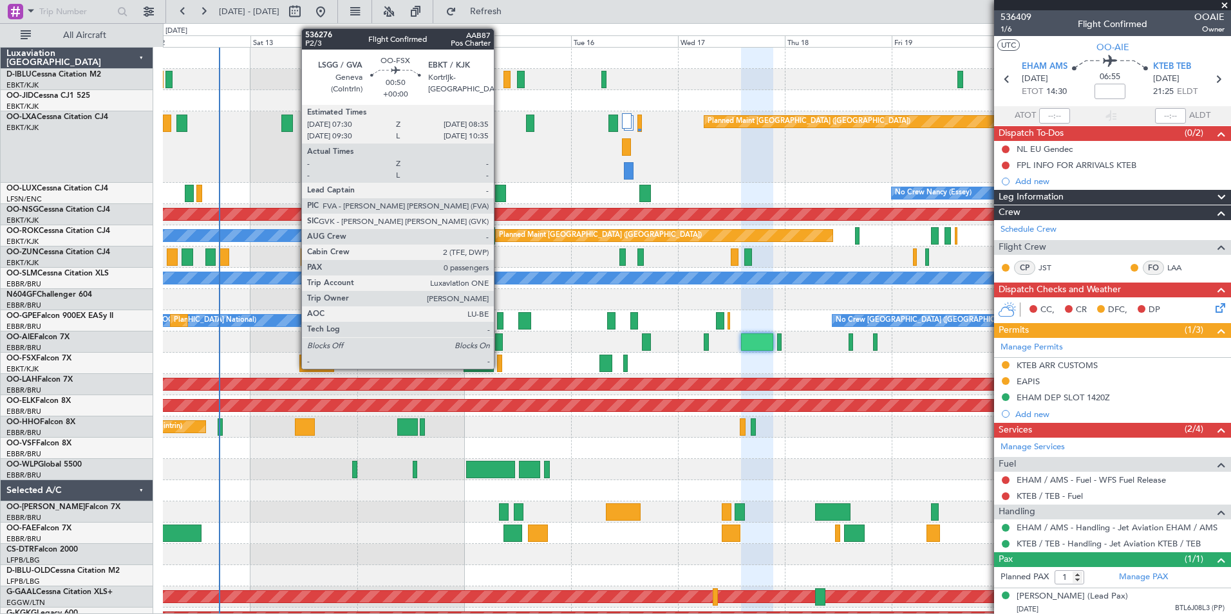
click at [500, 368] on div at bounding box center [499, 363] width 5 height 17
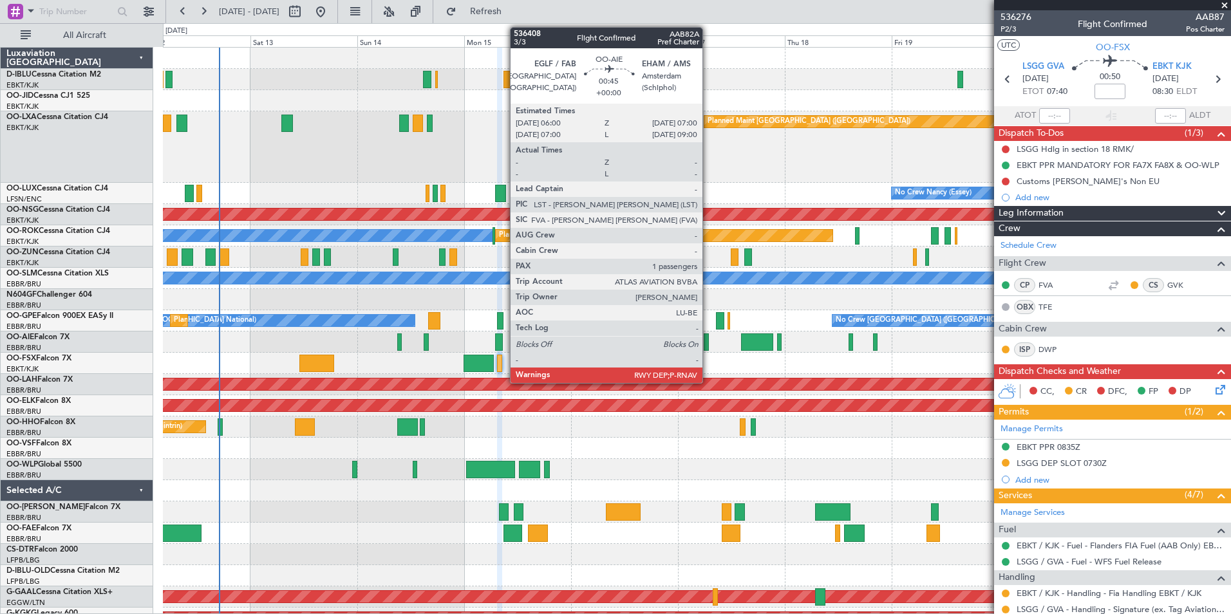
click at [708, 344] on div at bounding box center [706, 342] width 5 height 17
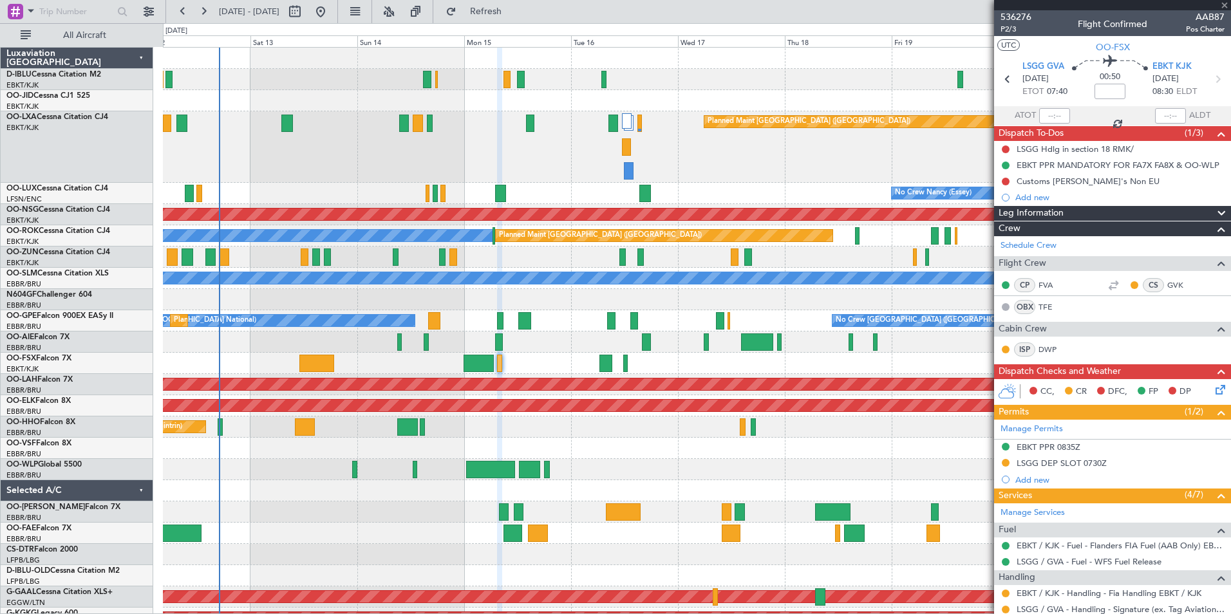
type input "1"
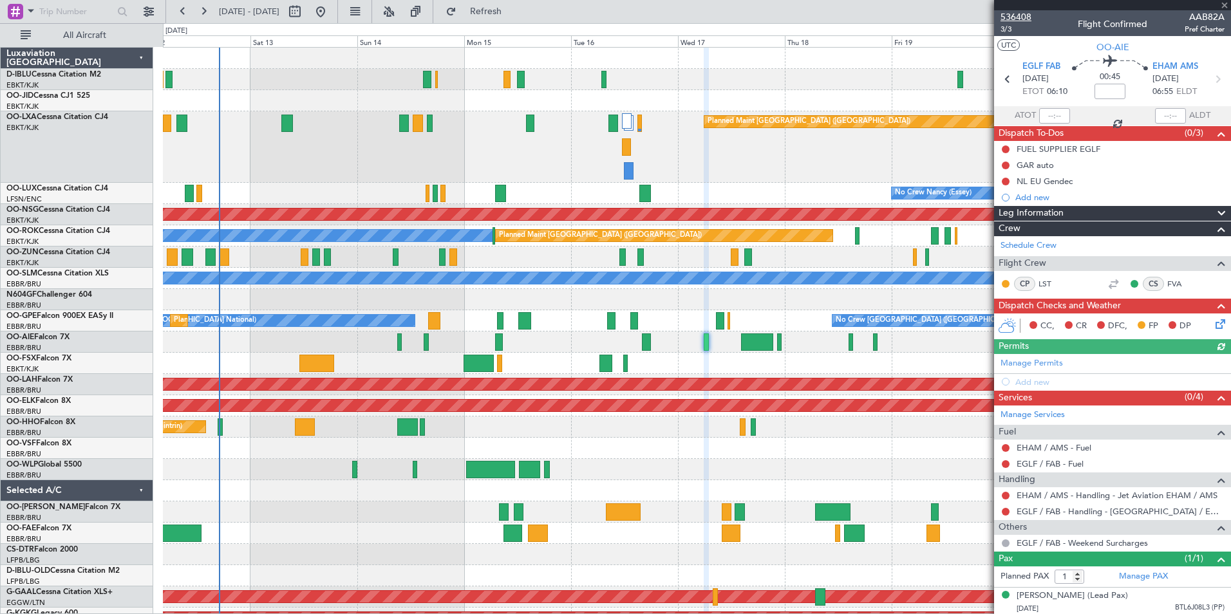
click at [1027, 15] on span "536408" at bounding box center [1016, 17] width 31 height 14
